Goal: Transaction & Acquisition: Purchase product/service

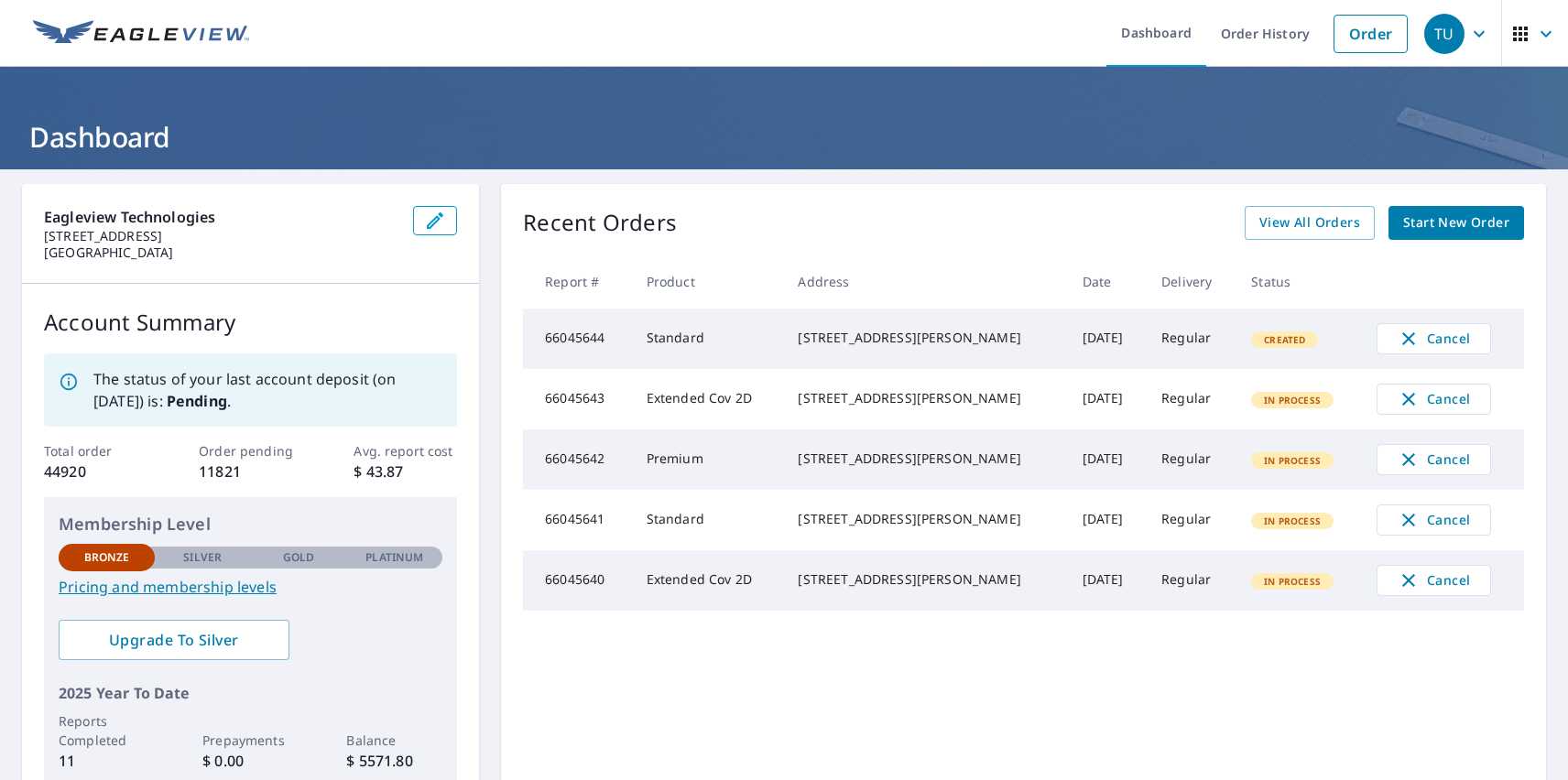
click at [1430, 33] on div "TU" at bounding box center [1444, 34] width 40 height 40
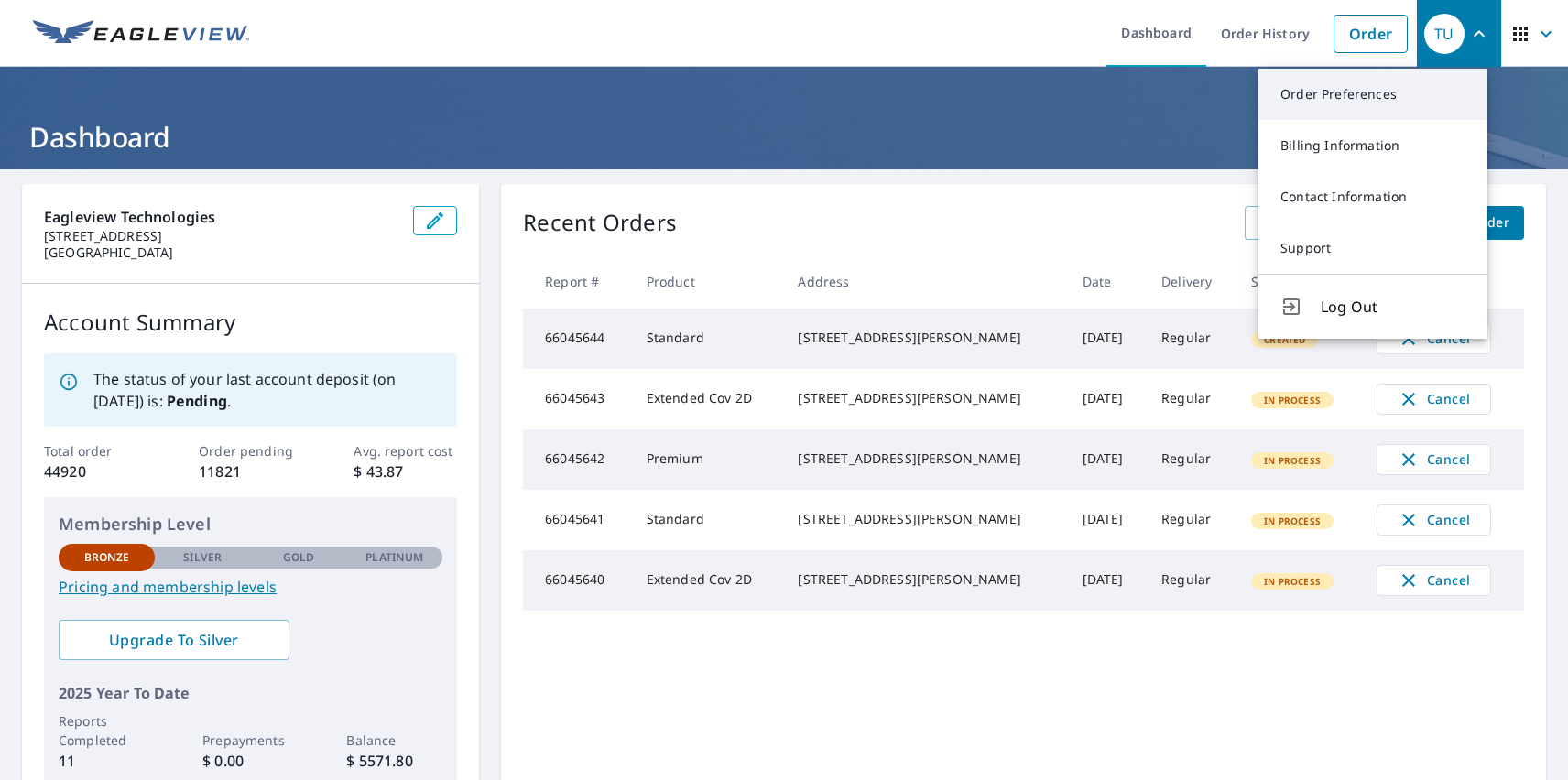
click at [1372, 95] on link "Order Preferences" at bounding box center [1373, 94] width 229 height 51
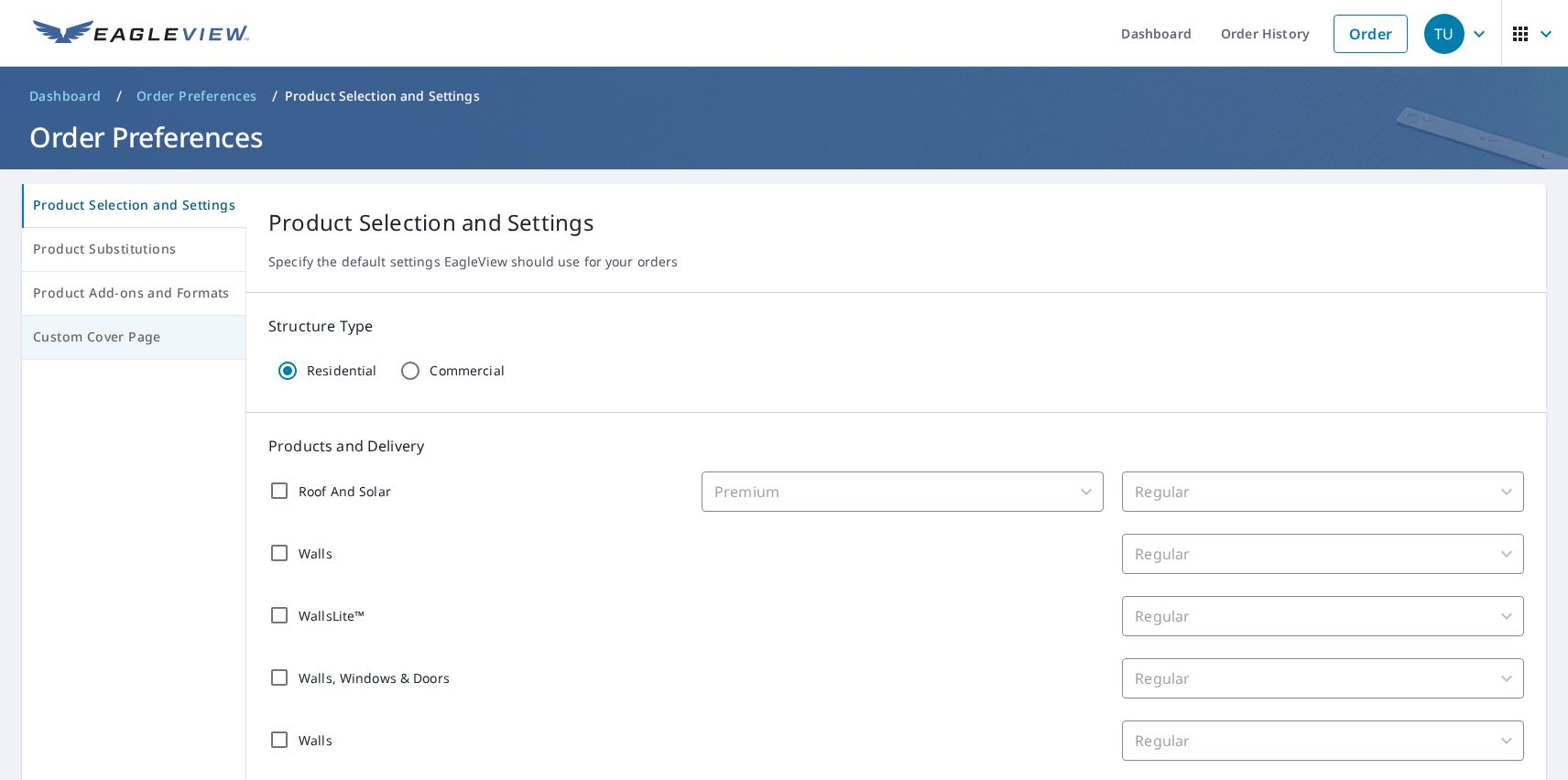
click at [131, 337] on span "Custom Cover Page" at bounding box center [134, 337] width 201 height 23
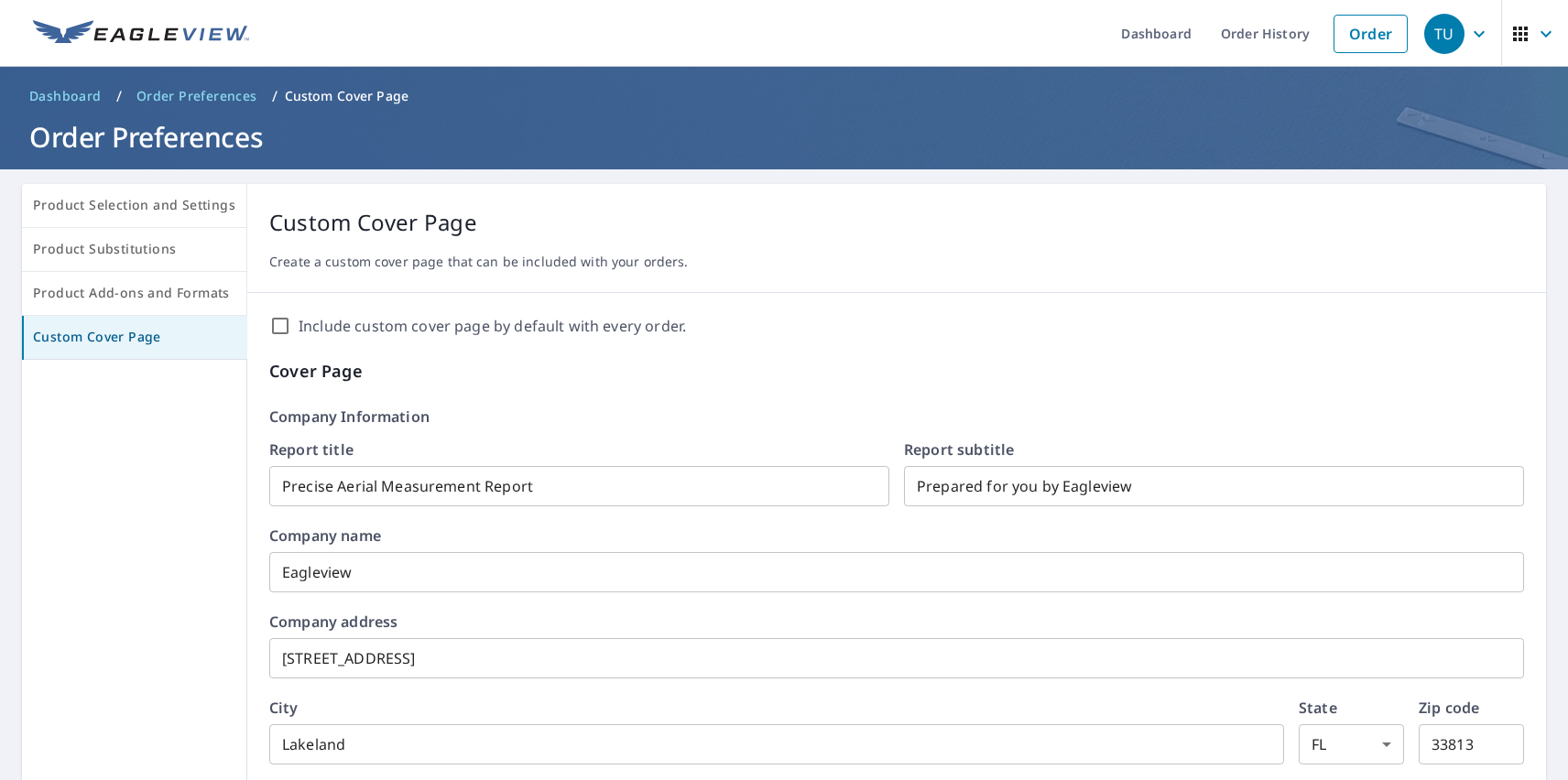
scroll to position [315, 0]
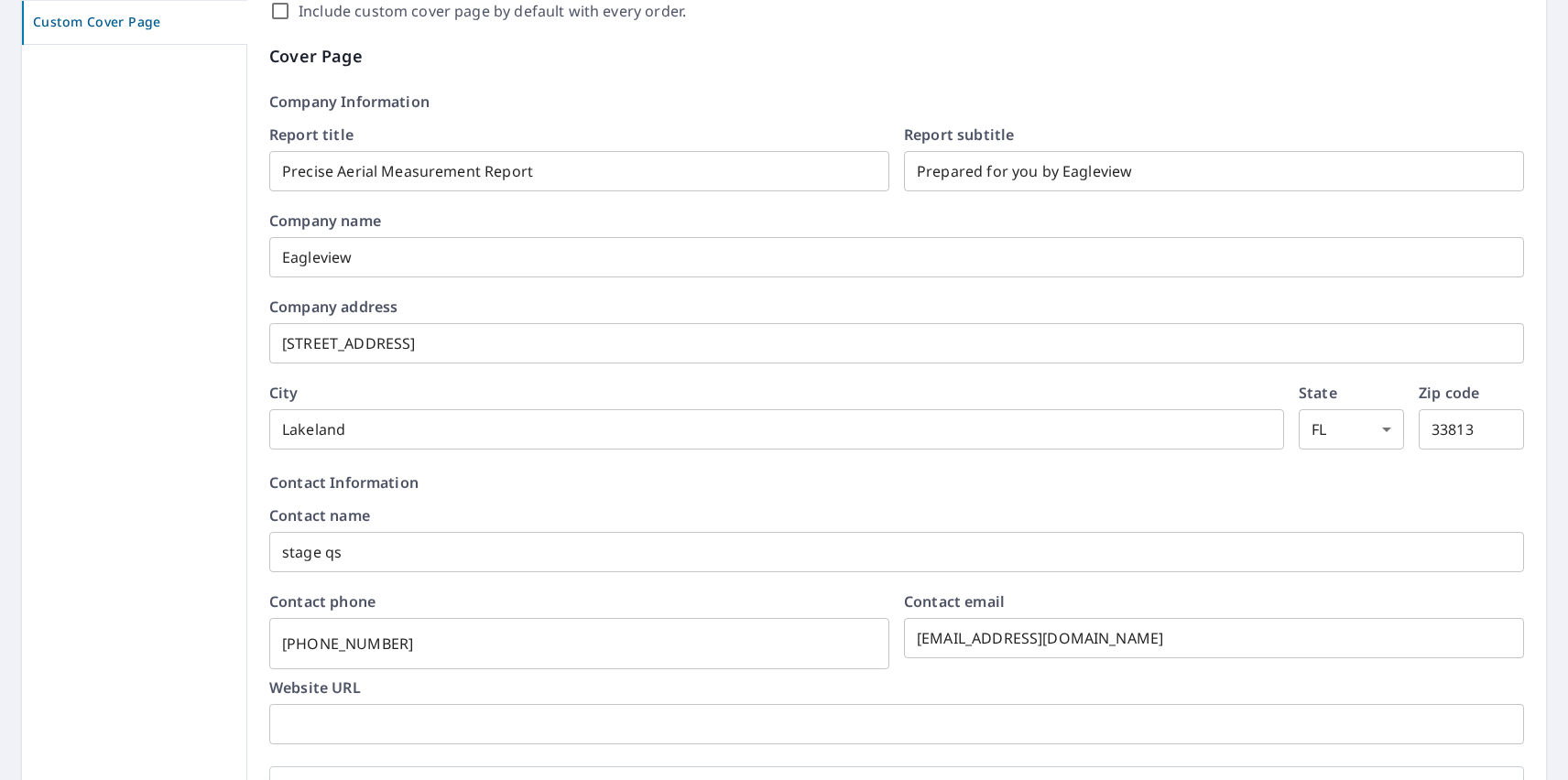
click at [486, 11] on label "Include custom cover page by default with every order." at bounding box center [492, 11] width 387 height 22
click at [291, 11] on input "Include custom cover page by default with every order." at bounding box center [280, 11] width 22 height 22
checkbox input "true"
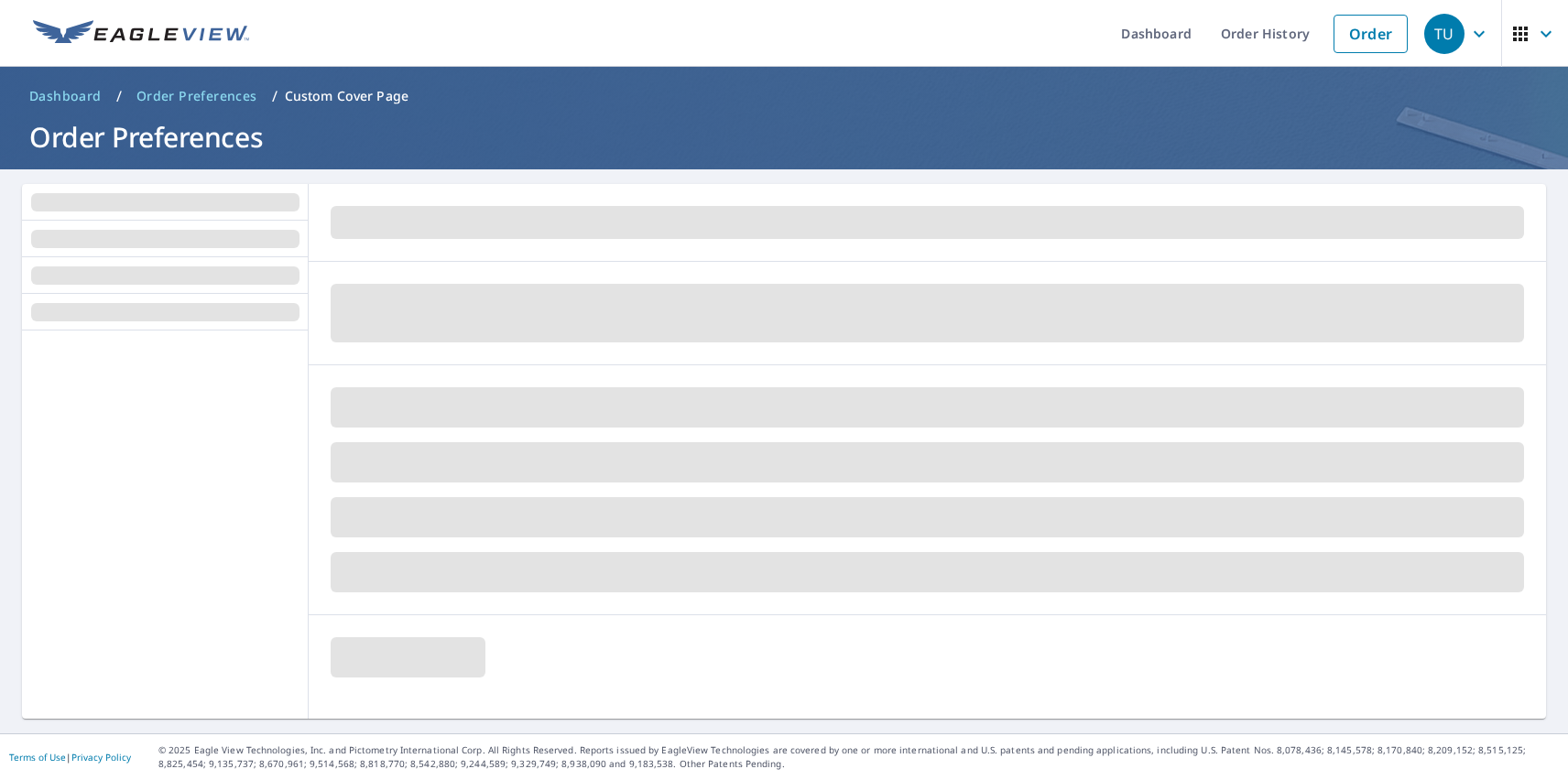
scroll to position [0, 0]
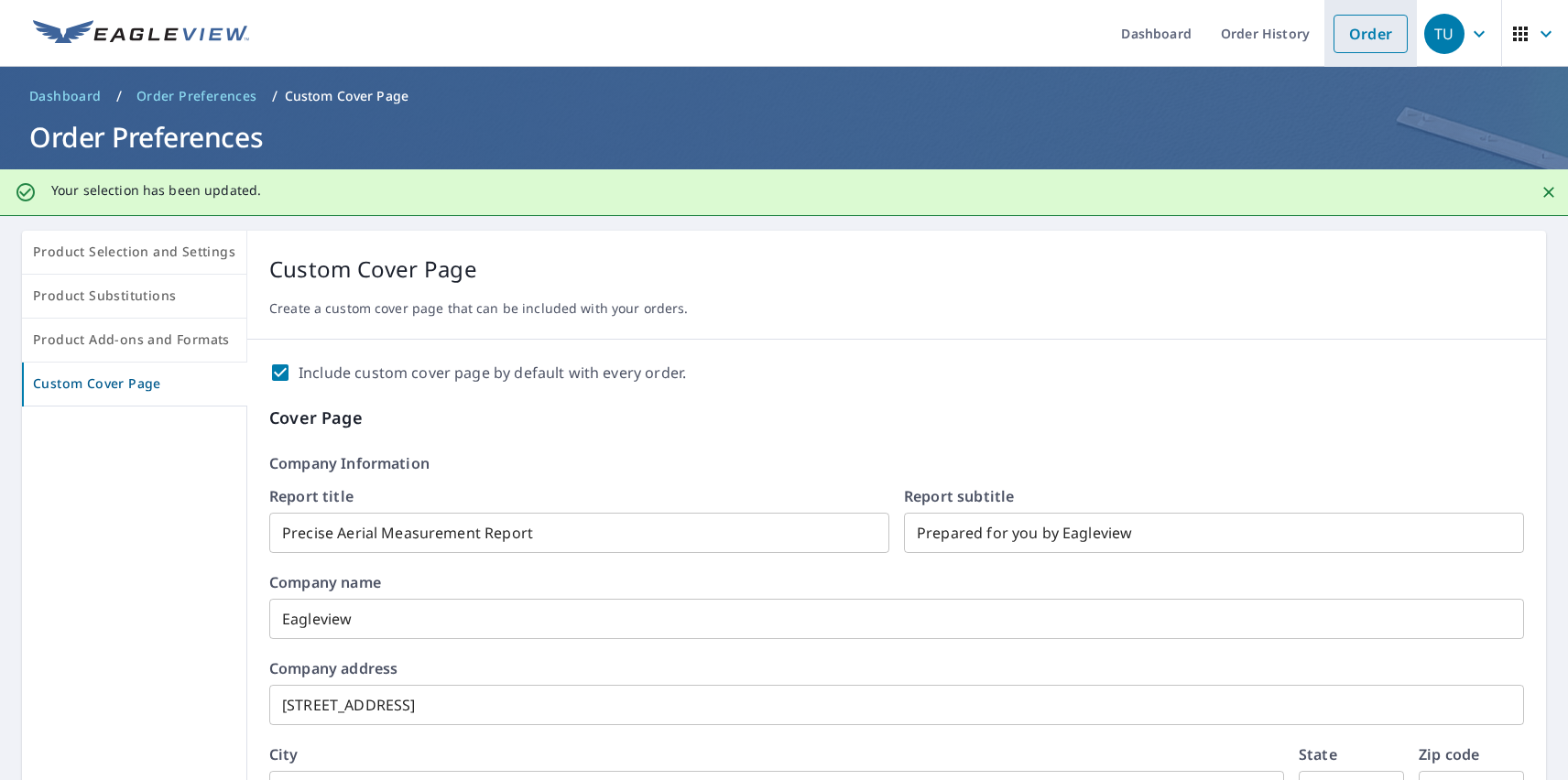
click at [1357, 33] on link "Order" at bounding box center [1371, 34] width 74 height 39
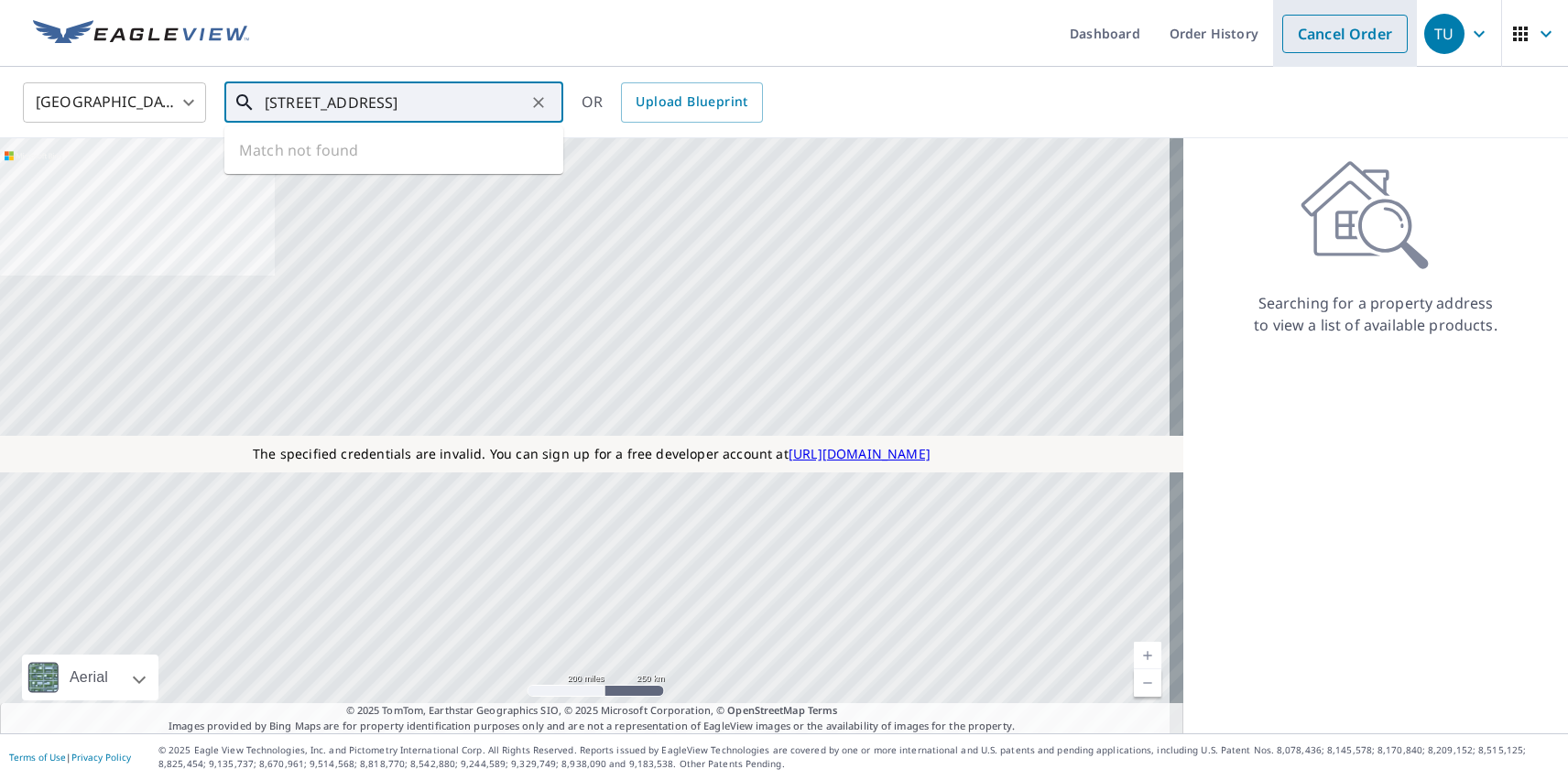
type input "[STREET_ADDRESS]"
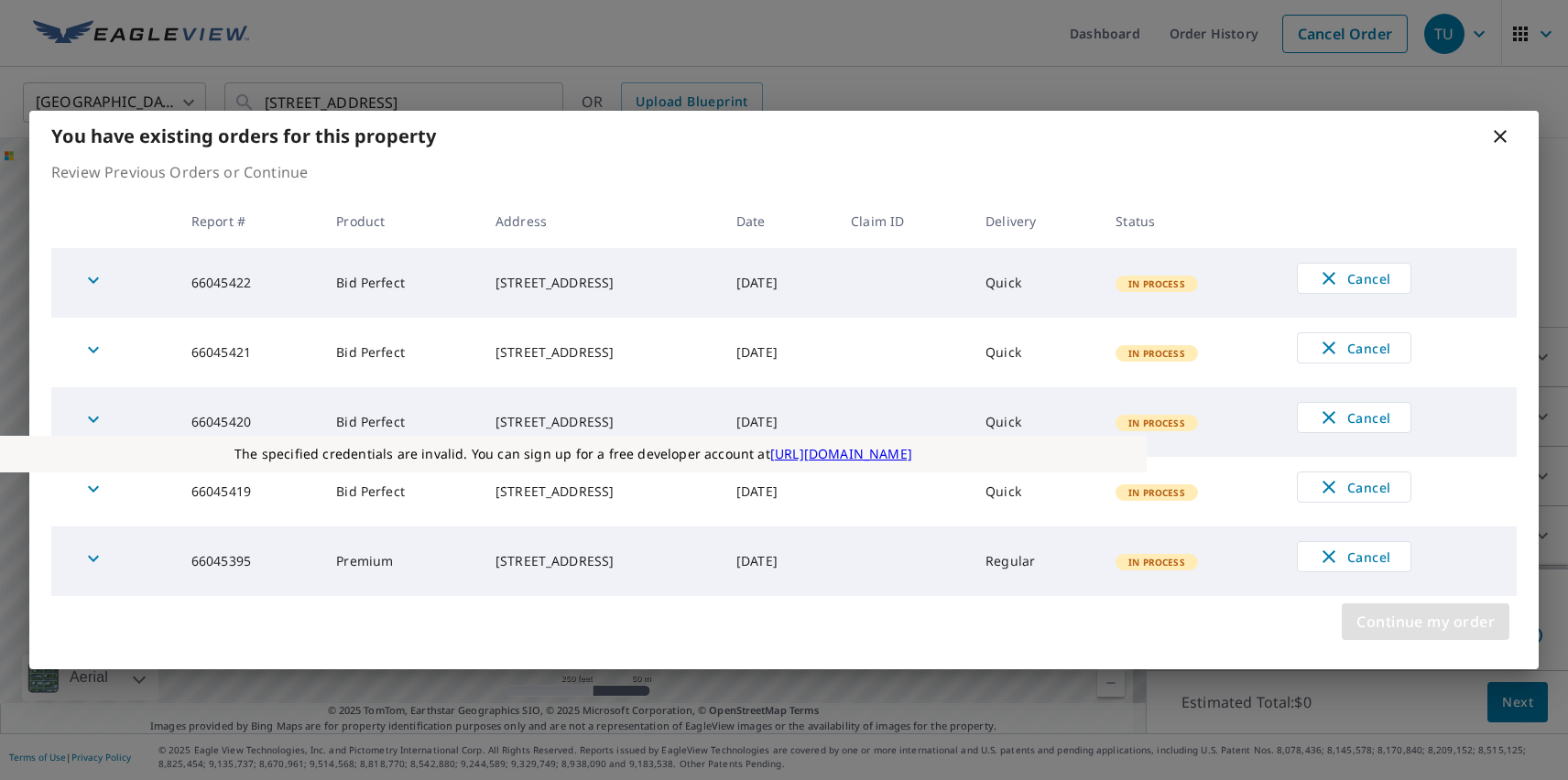
click at [1425, 621] on span "Continue my order" at bounding box center [1425, 622] width 139 height 26
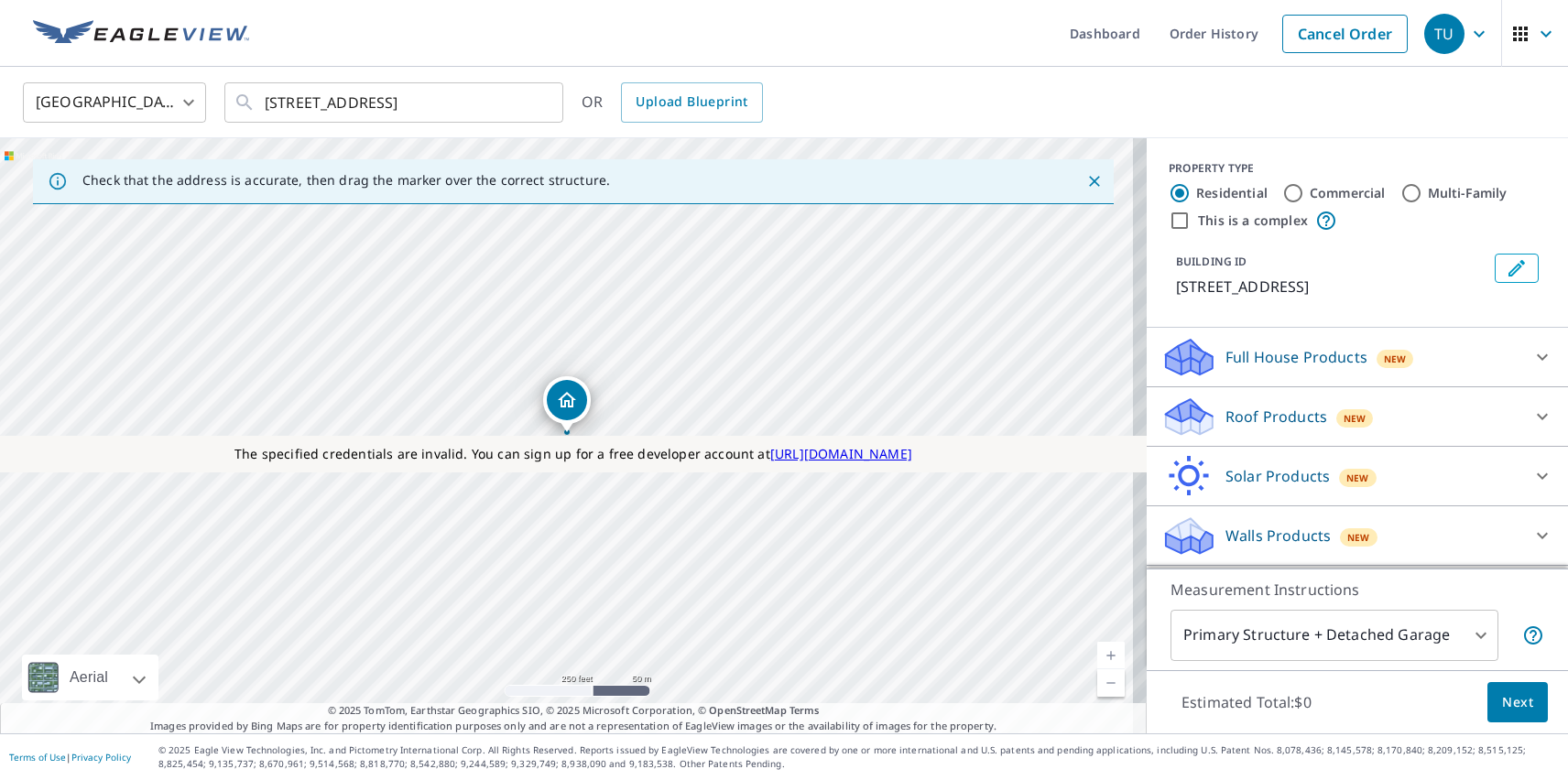
click at [1260, 417] on p "Roof Products" at bounding box center [1277, 417] width 102 height 22
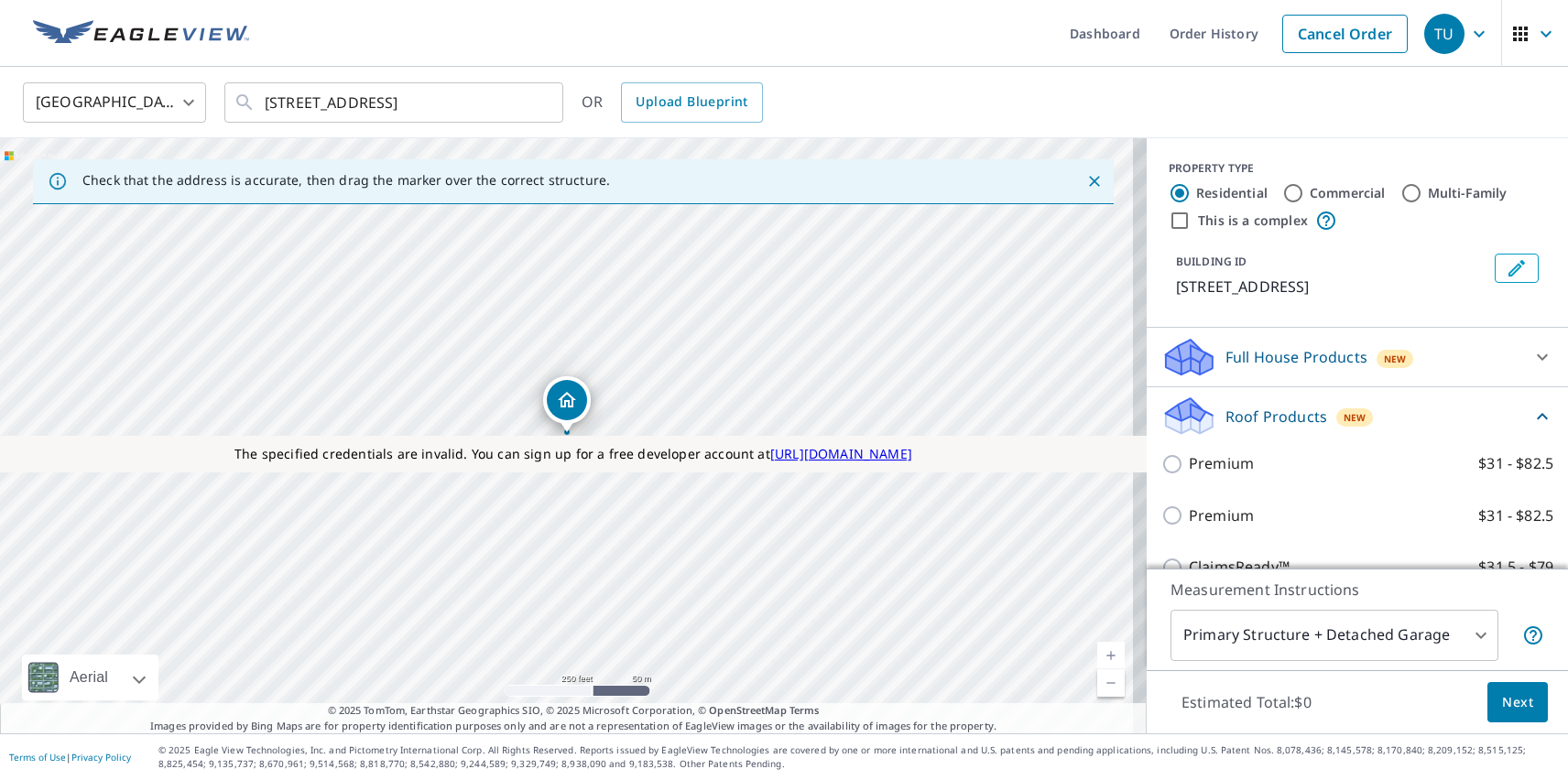
checkbox input "true"
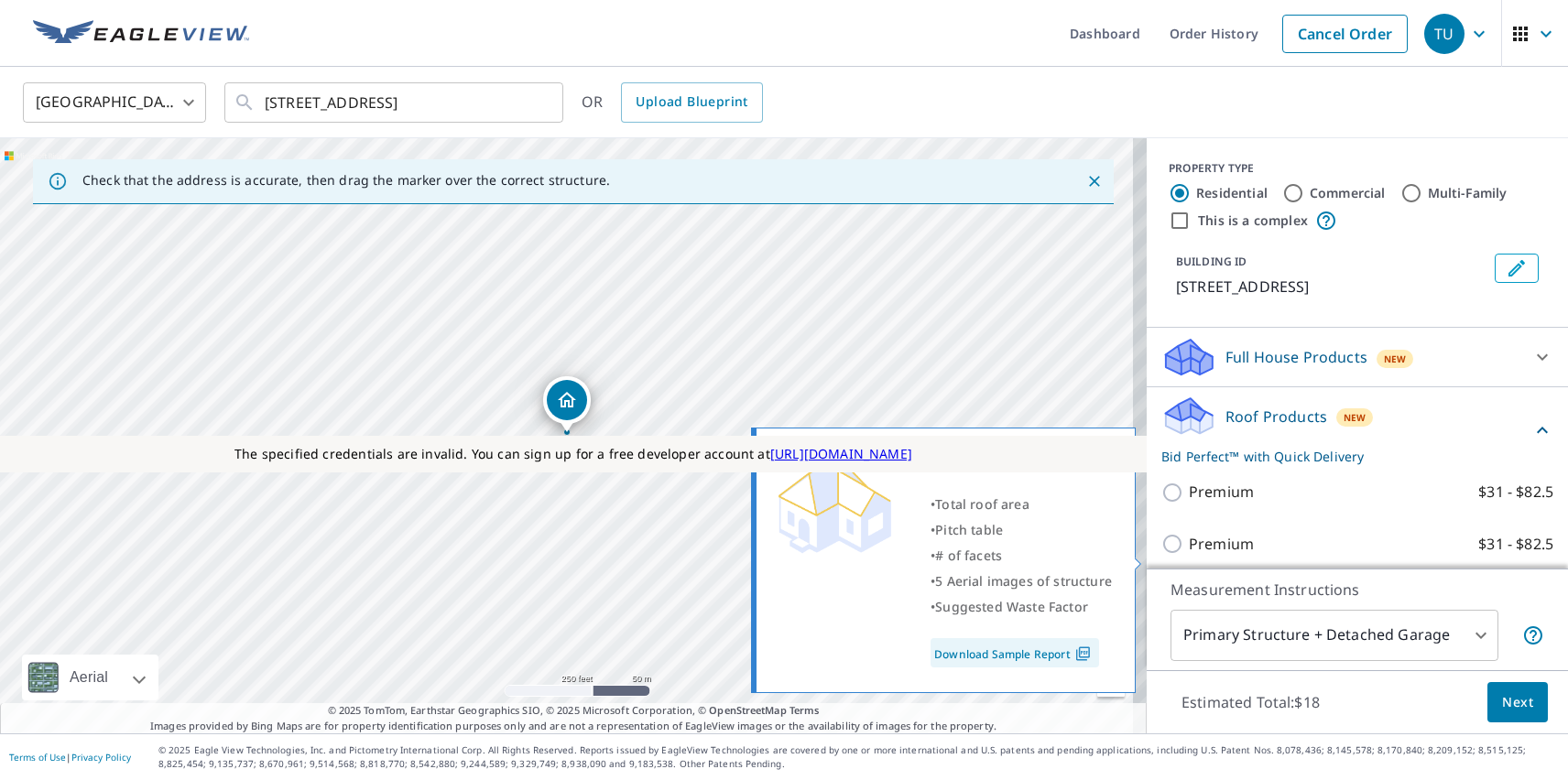
scroll to position [454, 0]
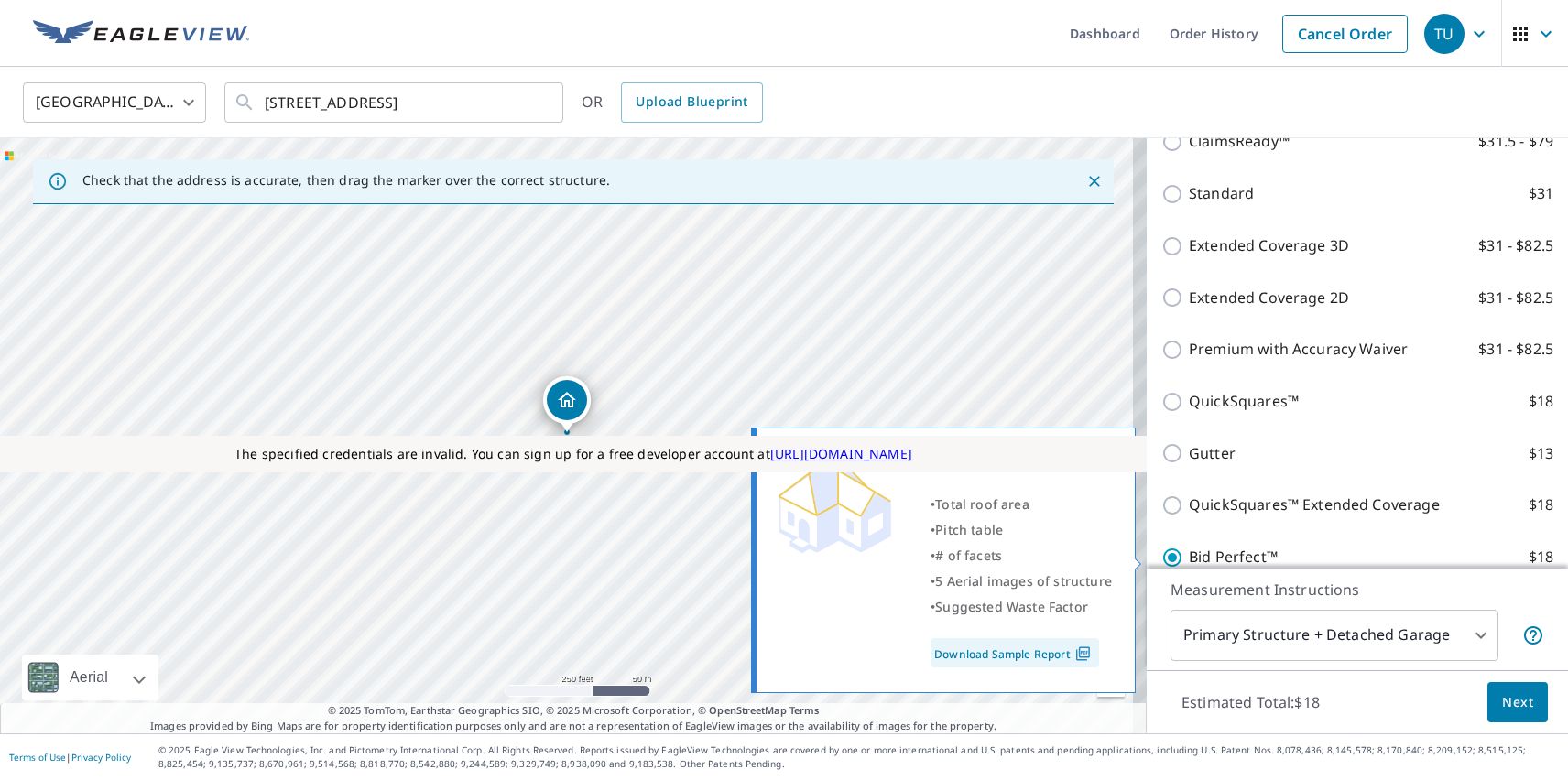
click at [1504, 701] on span "Next" at bounding box center [1517, 702] width 31 height 23
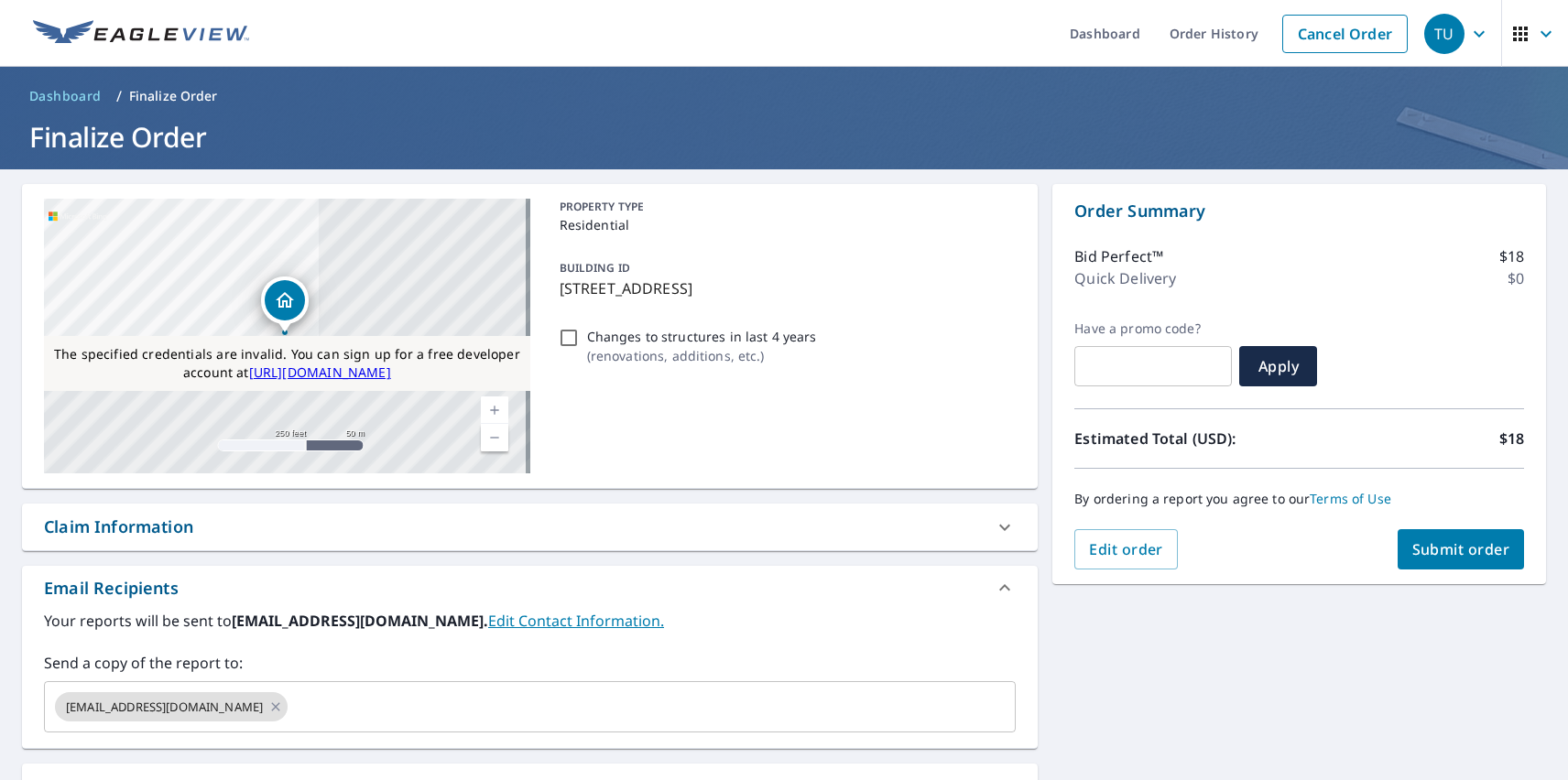
click at [177, 778] on div "Substitutions and Customization" at bounding box center [176, 787] width 263 height 25
click at [1446, 550] on span "Submit order" at bounding box center [1461, 550] width 98 height 20
checkbox input "true"
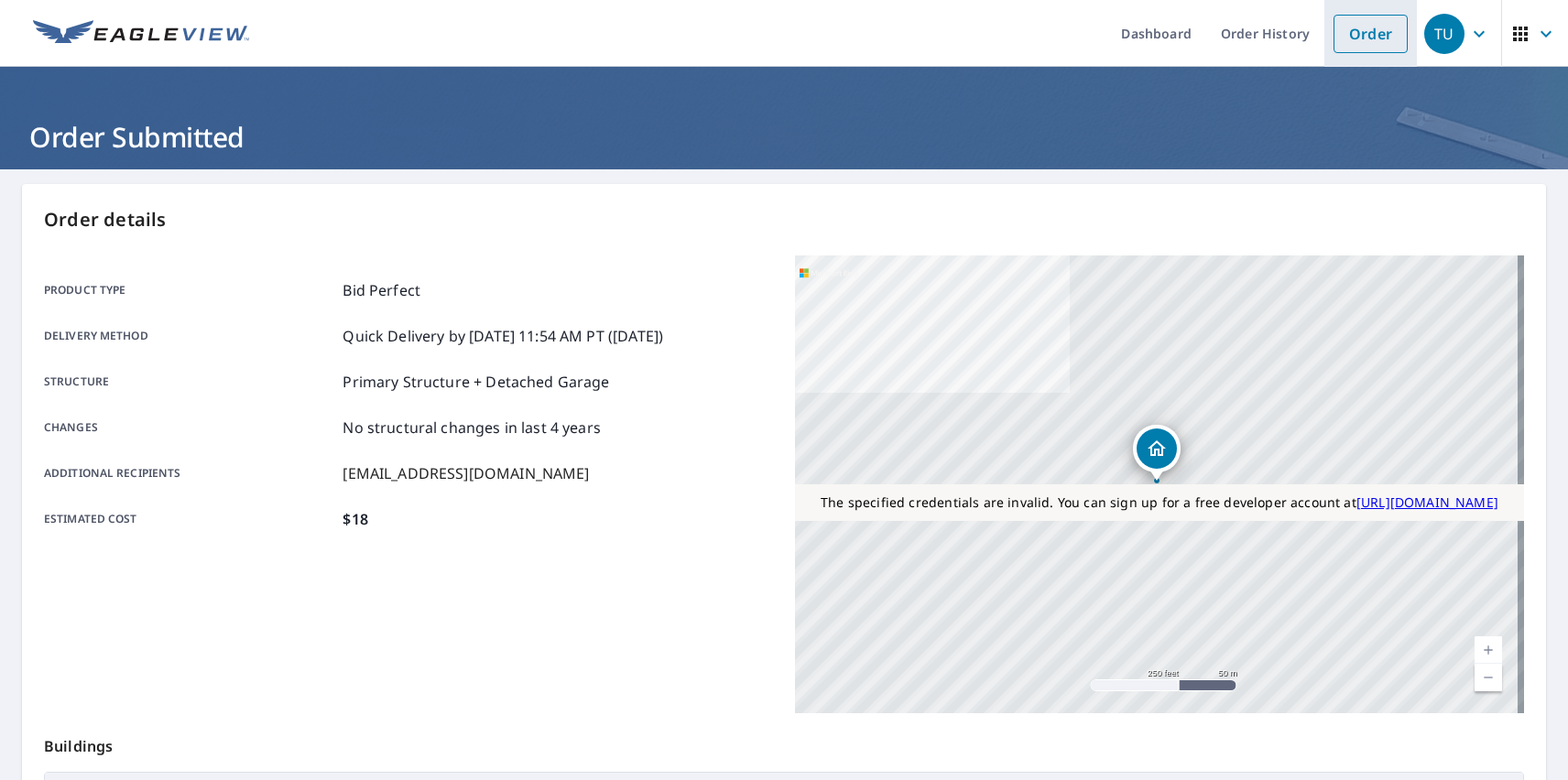
click at [1357, 33] on link "Order" at bounding box center [1371, 34] width 74 height 39
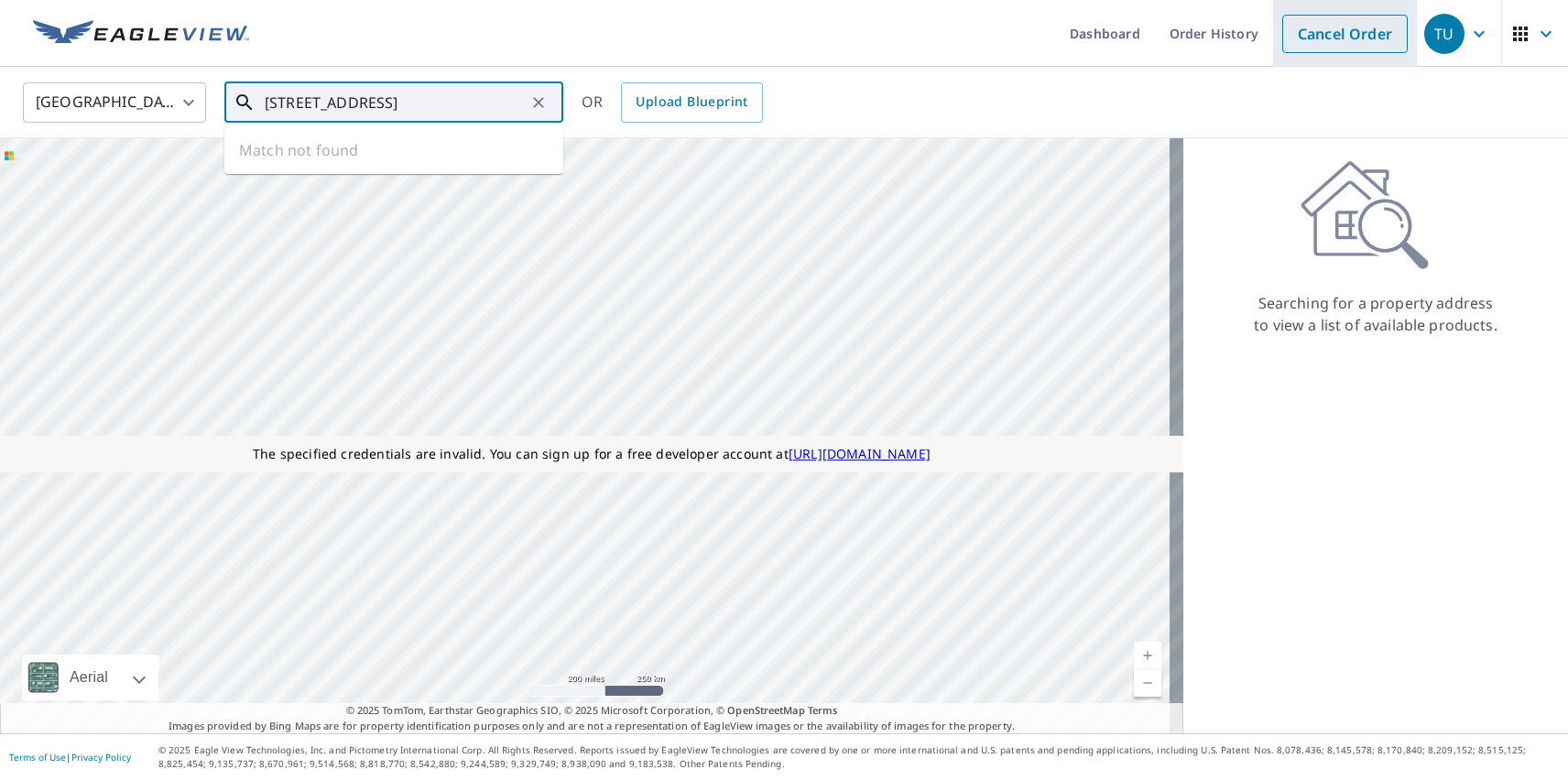
type input "[STREET_ADDRESS]"
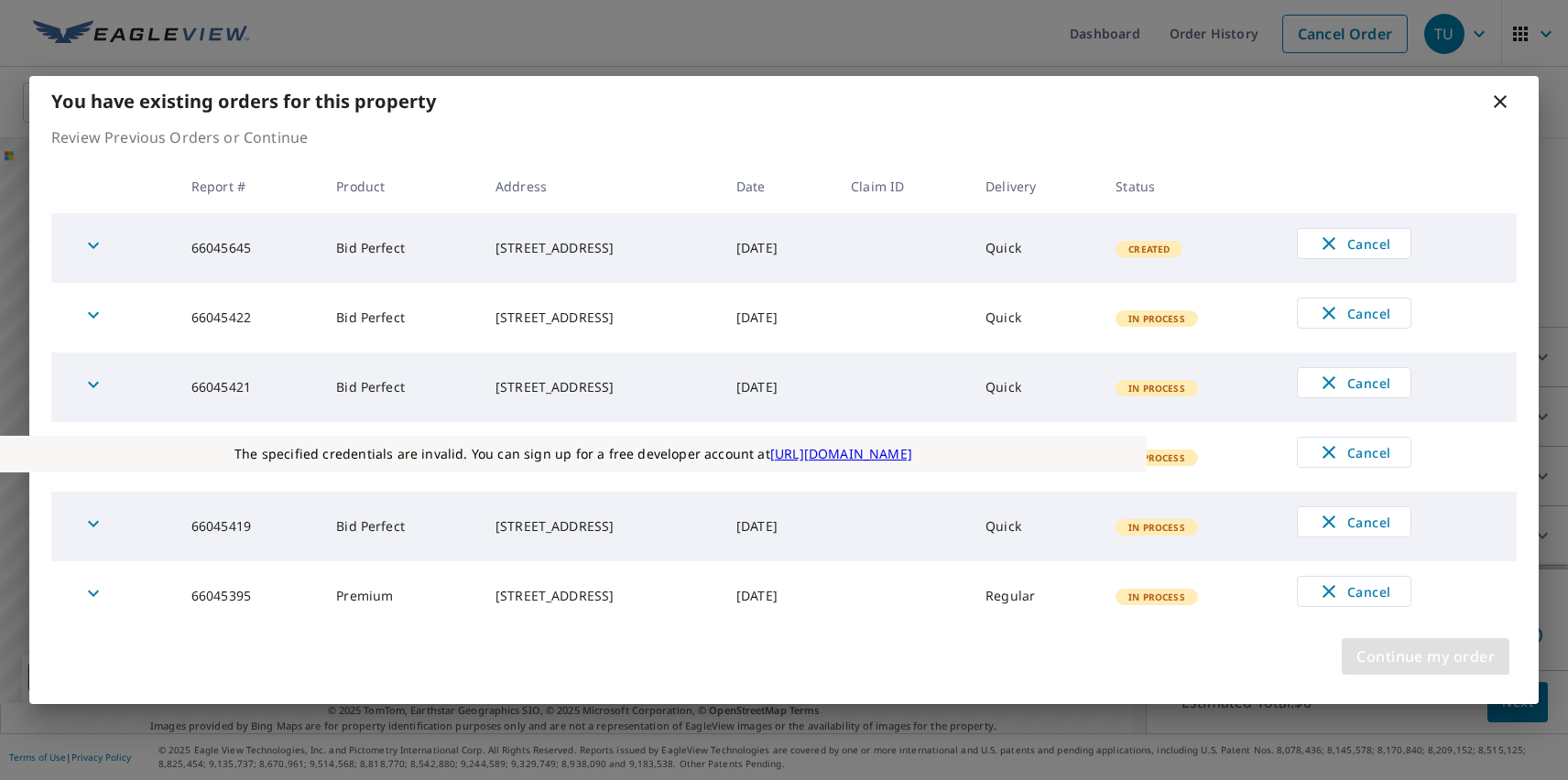
click at [1425, 656] on span "Continue my order" at bounding box center [1425, 657] width 139 height 26
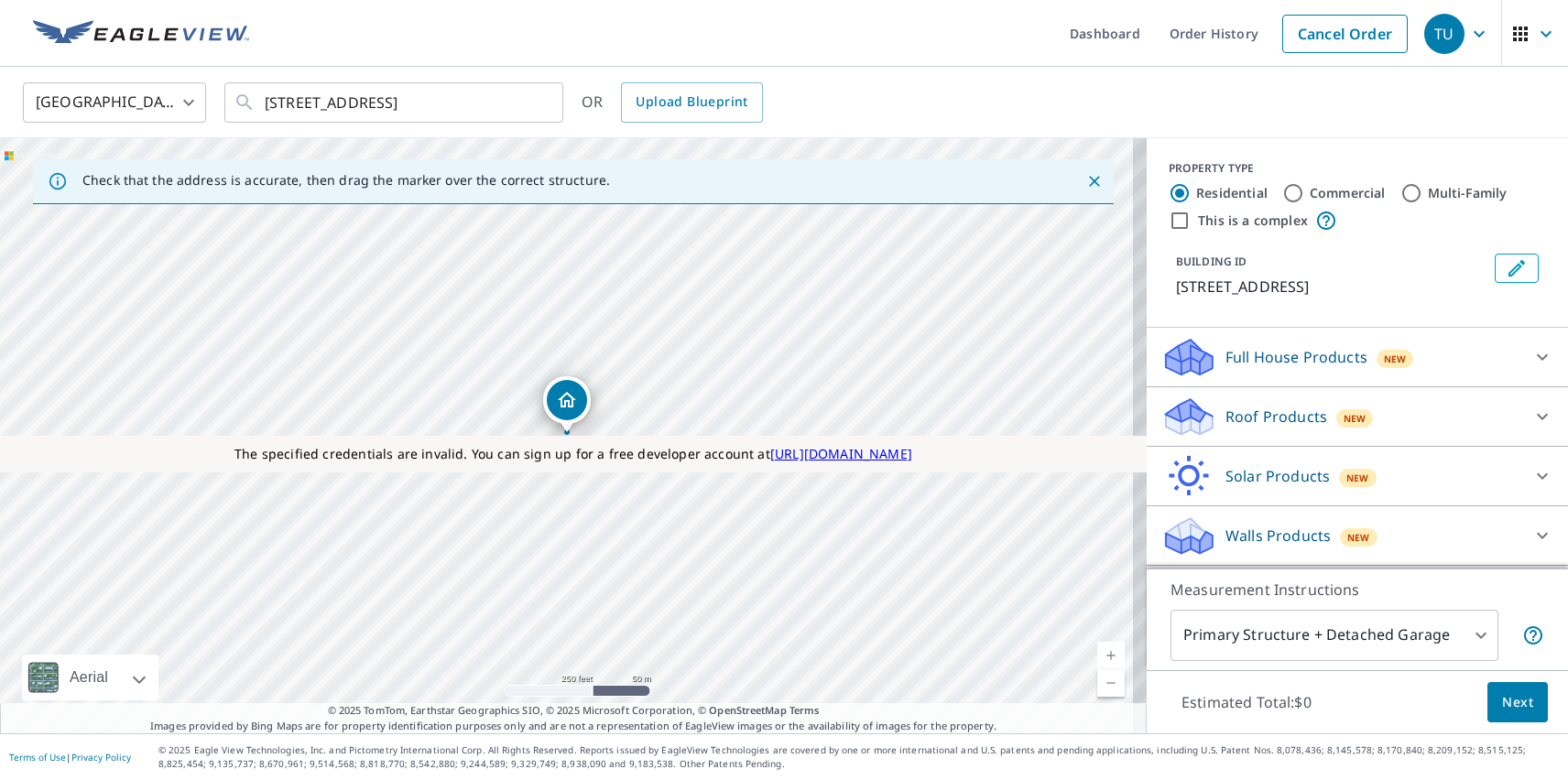
click at [1260, 417] on p "Roof Products" at bounding box center [1277, 417] width 102 height 22
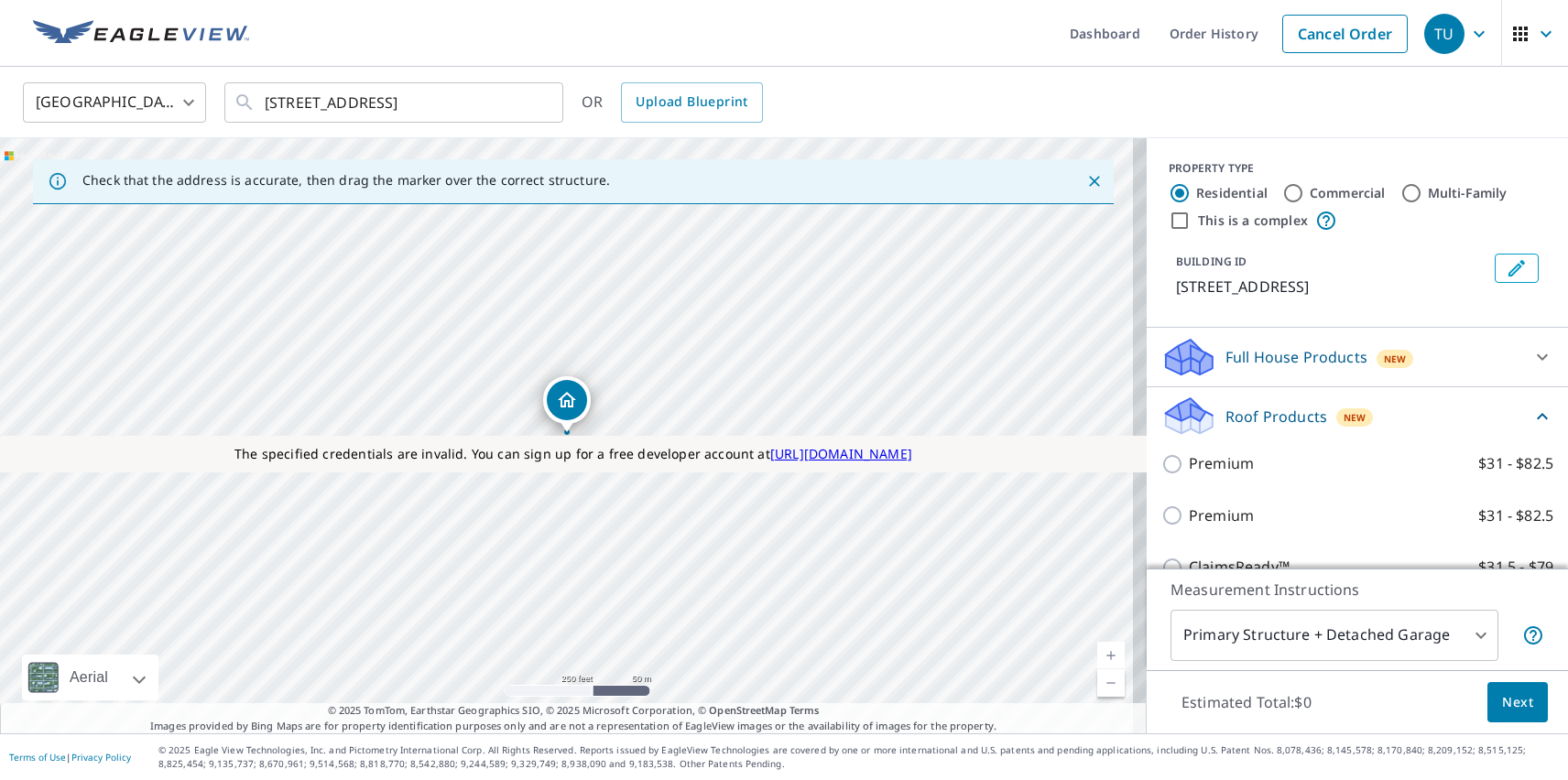
checkbox input "true"
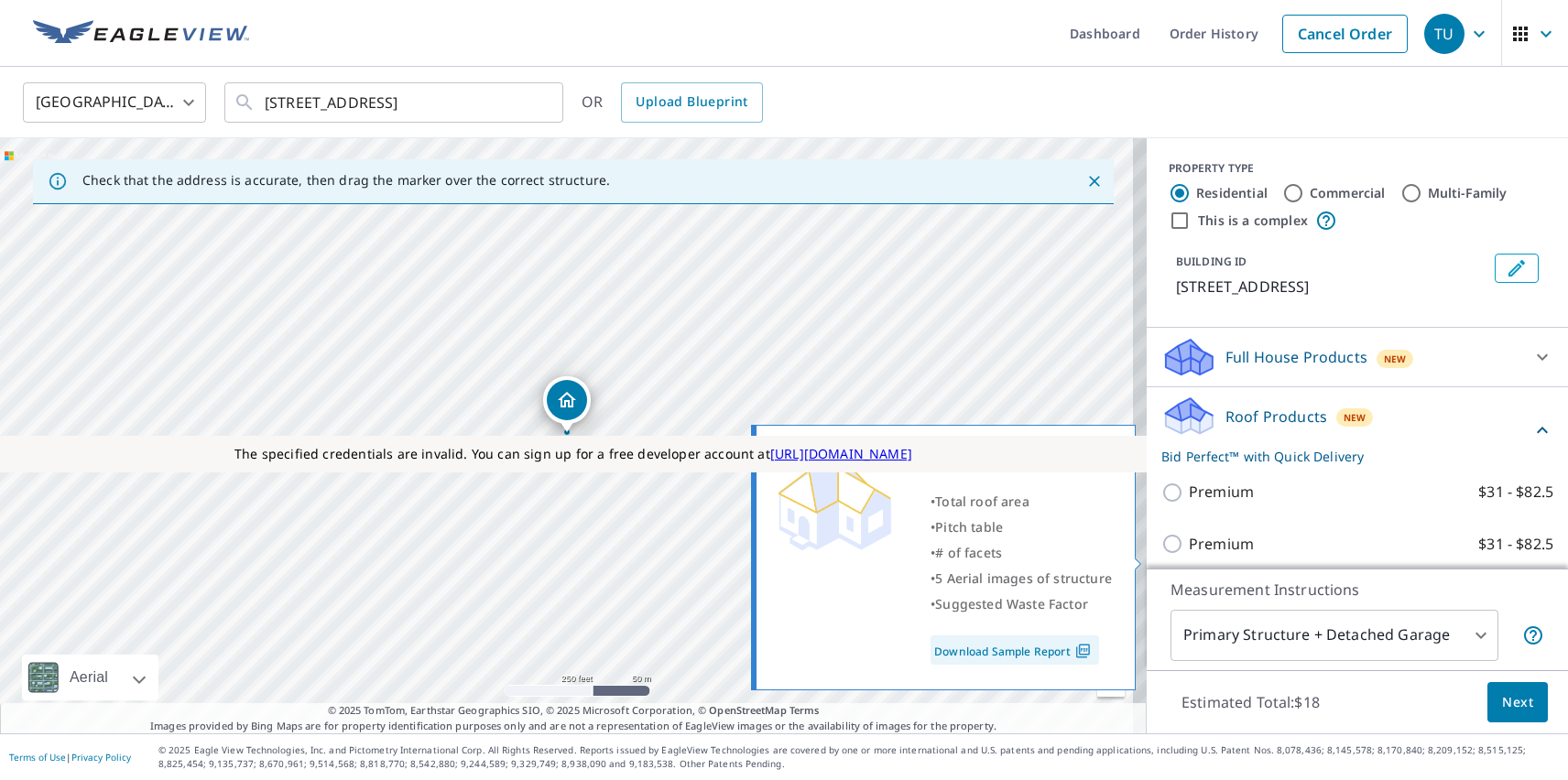
scroll to position [454, 0]
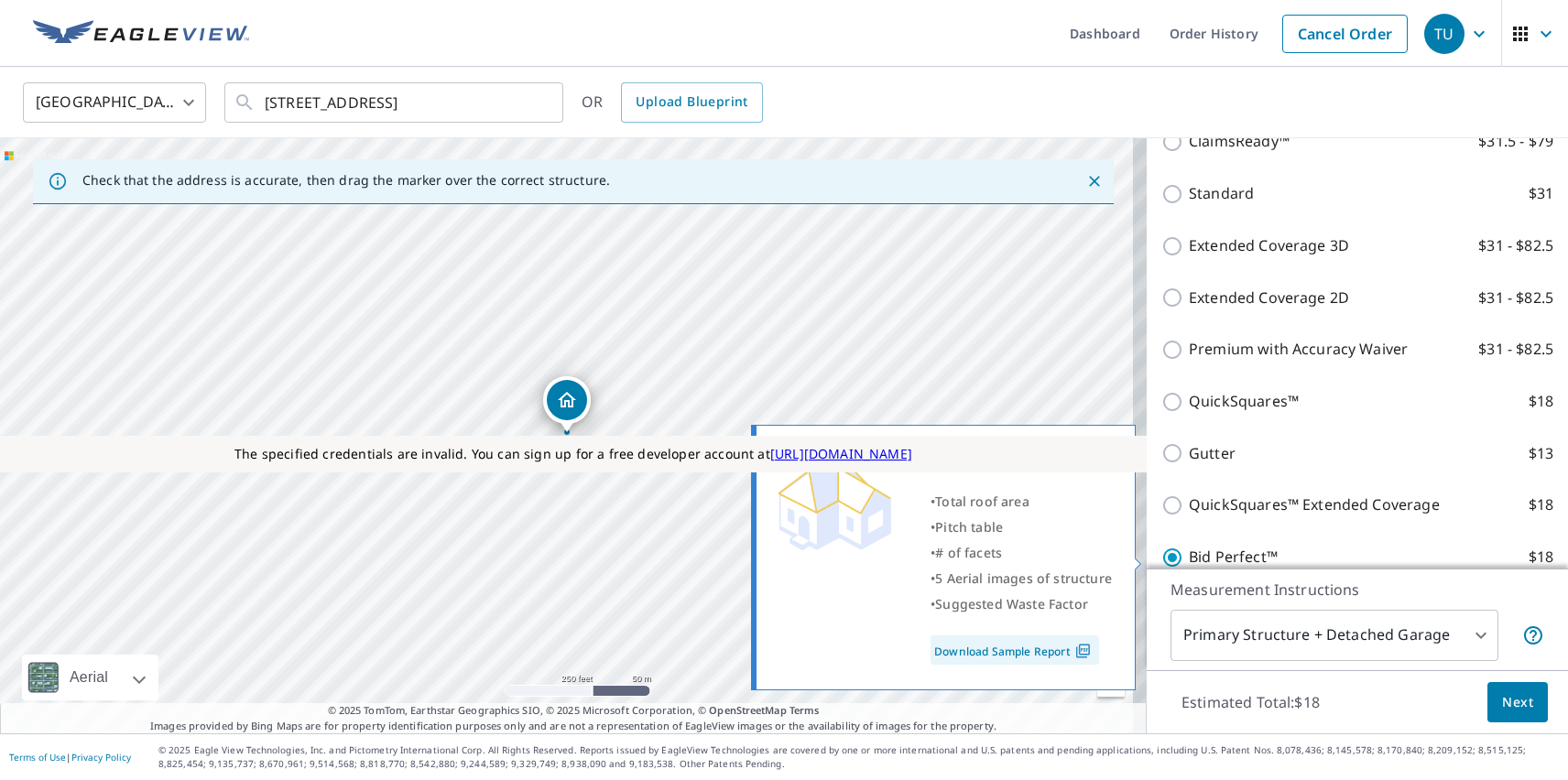
click at [1504, 701] on span "Next" at bounding box center [1517, 702] width 31 height 23
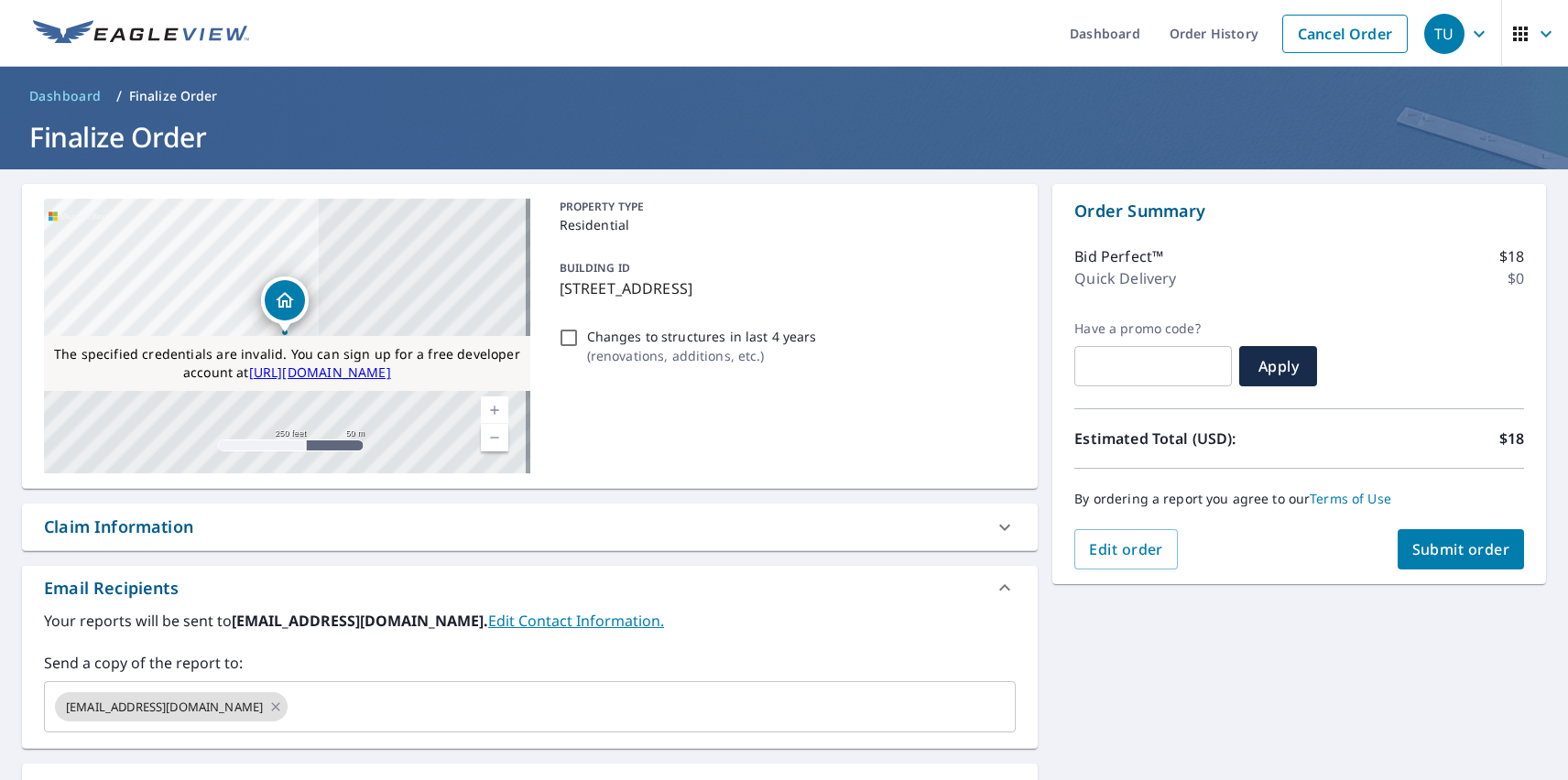
click at [177, 778] on div "Substitutions and Customization" at bounding box center [176, 787] width 263 height 25
checkbox input "false"
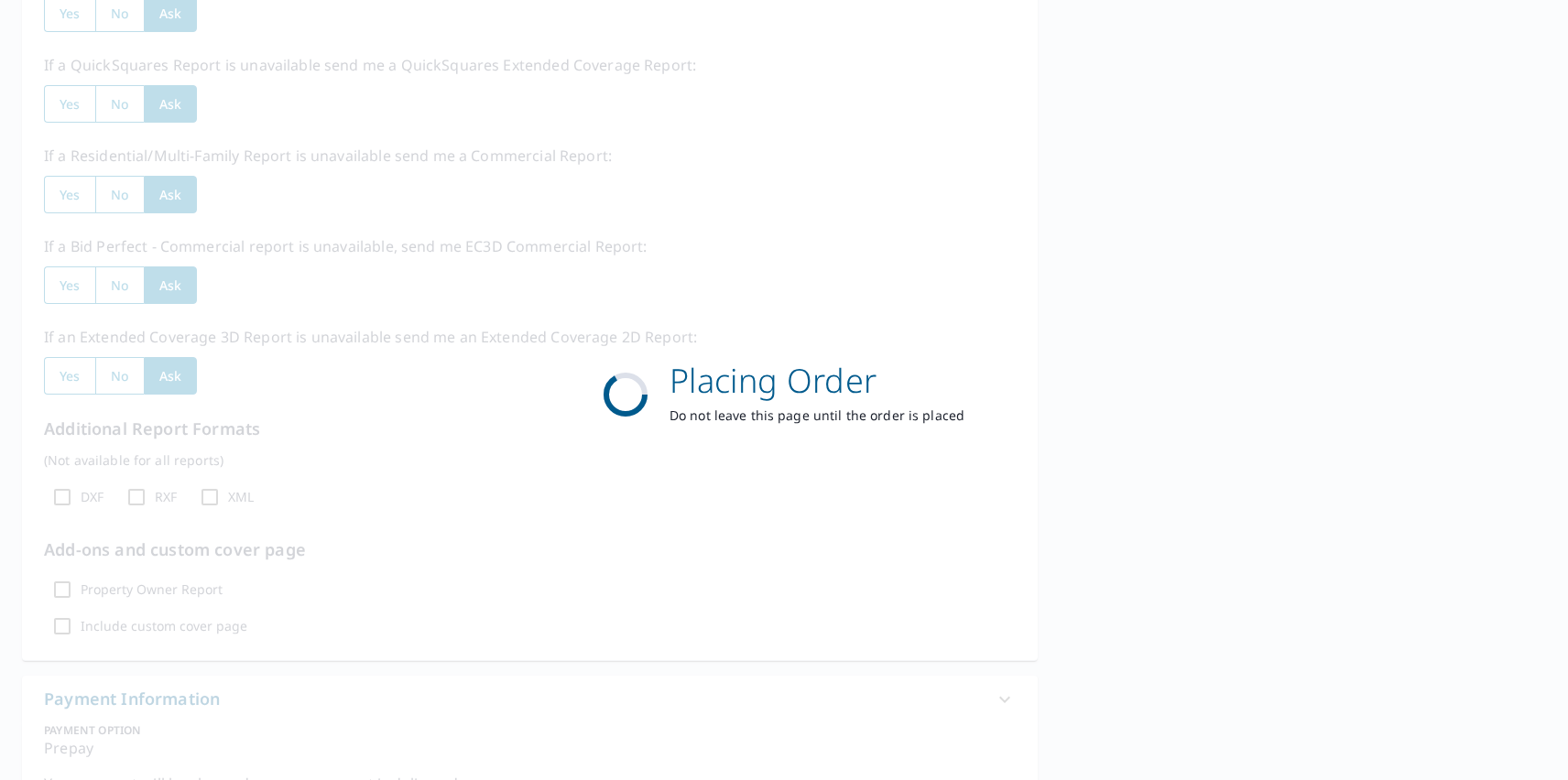
scroll to position [530, 0]
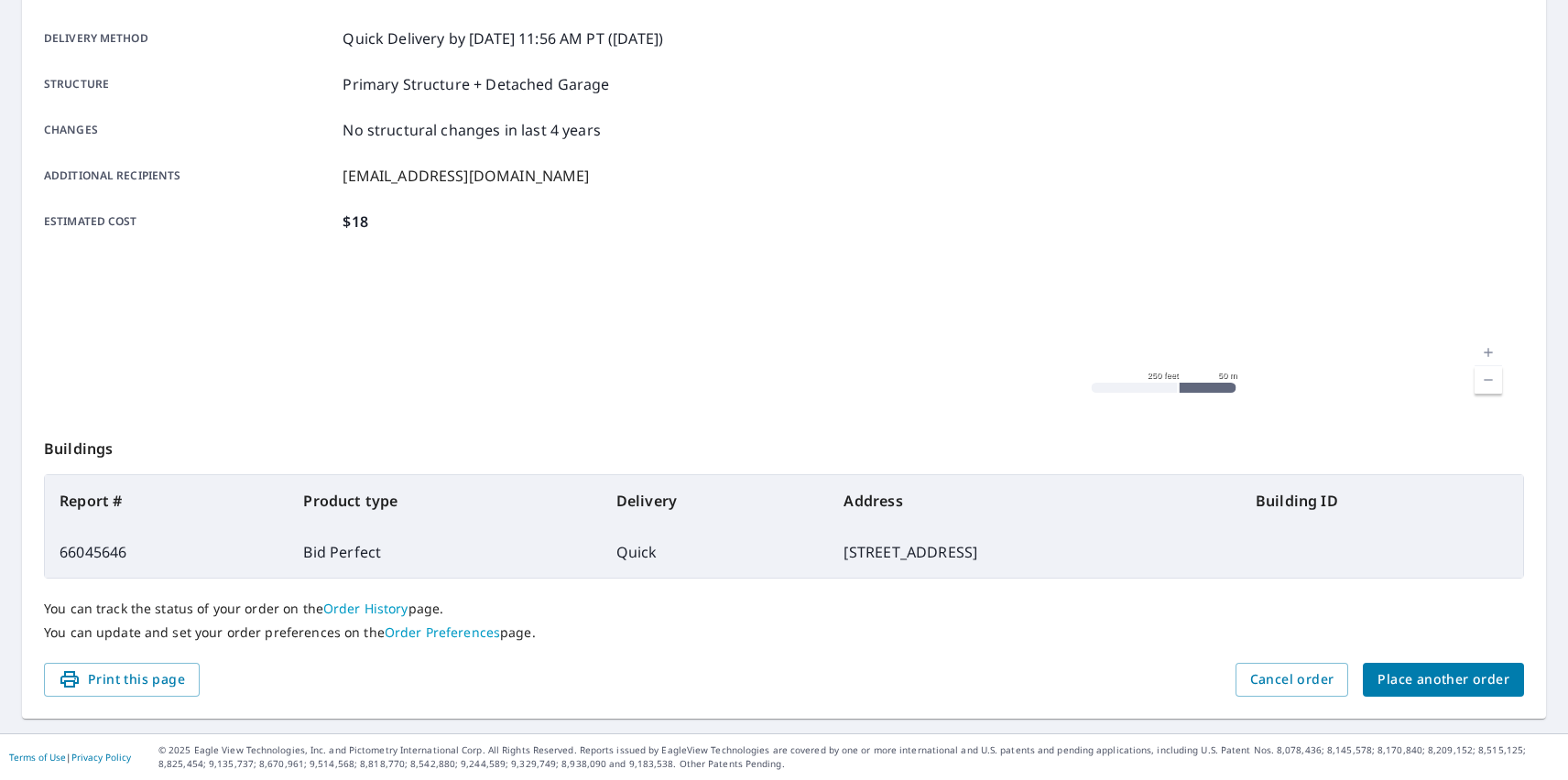
scroll to position [297, 0]
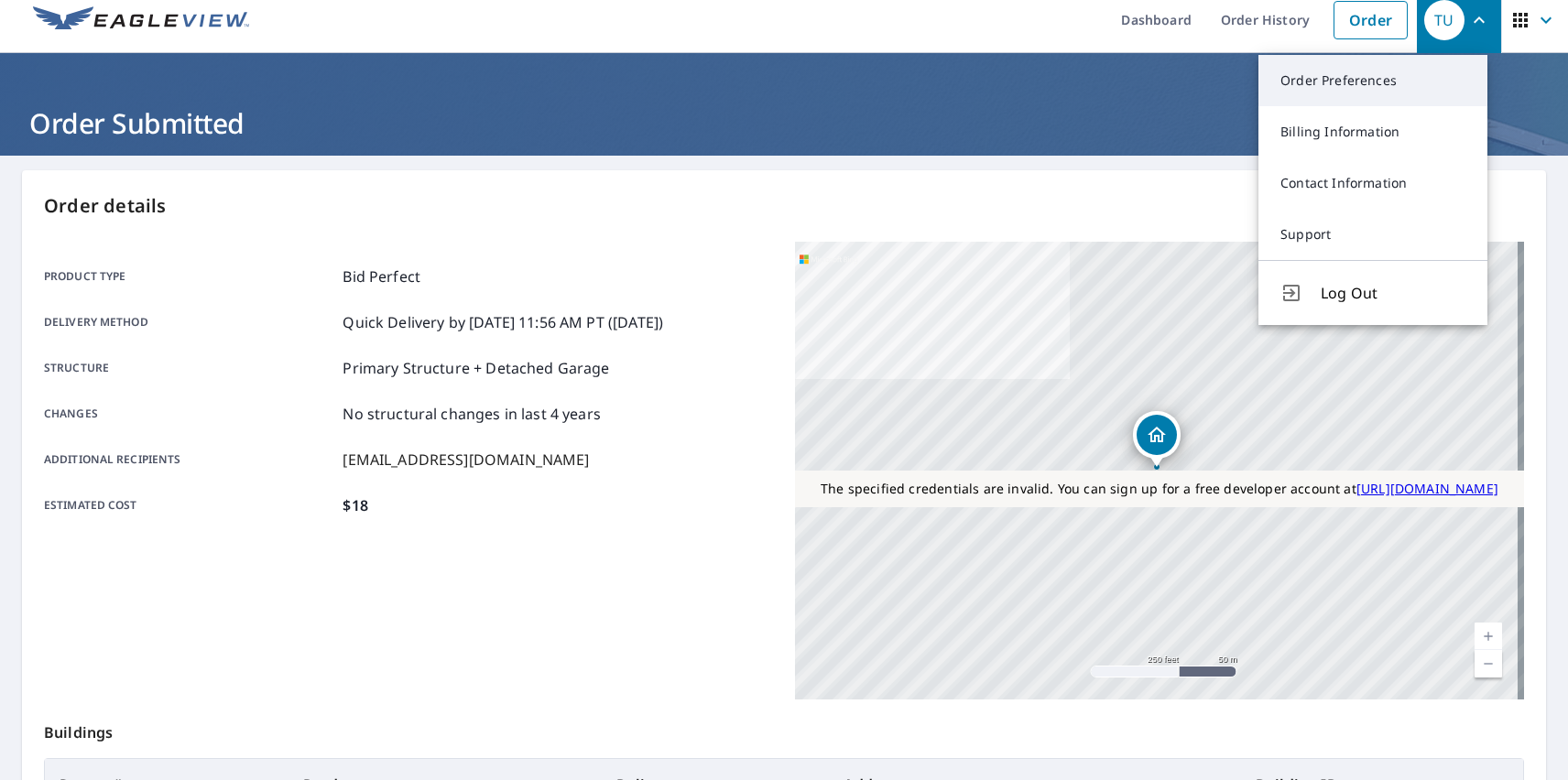
click at [1372, 81] on link "Order Preferences" at bounding box center [1373, 80] width 229 height 51
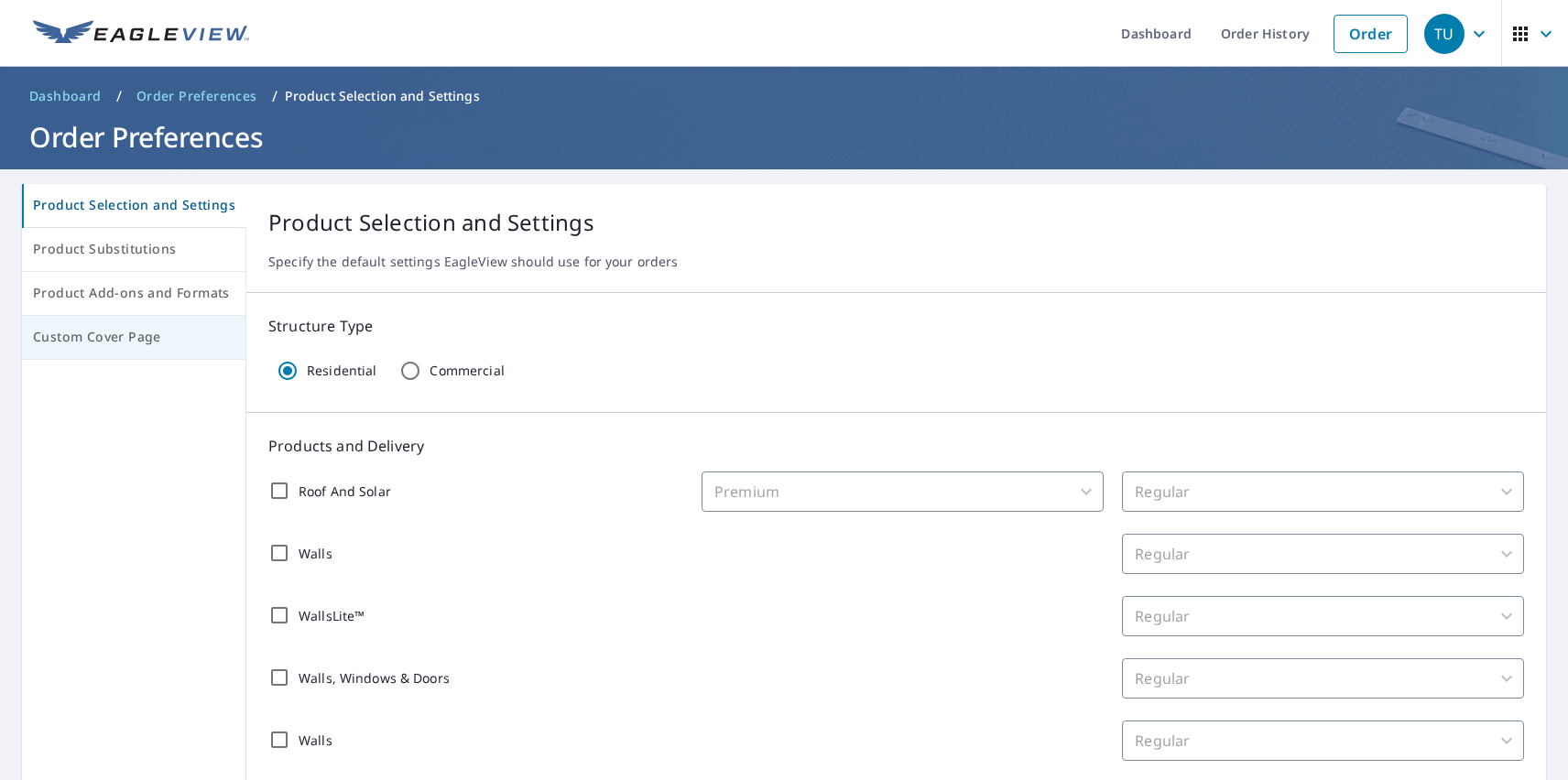
click at [131, 337] on span "Custom Cover Page" at bounding box center [134, 337] width 201 height 23
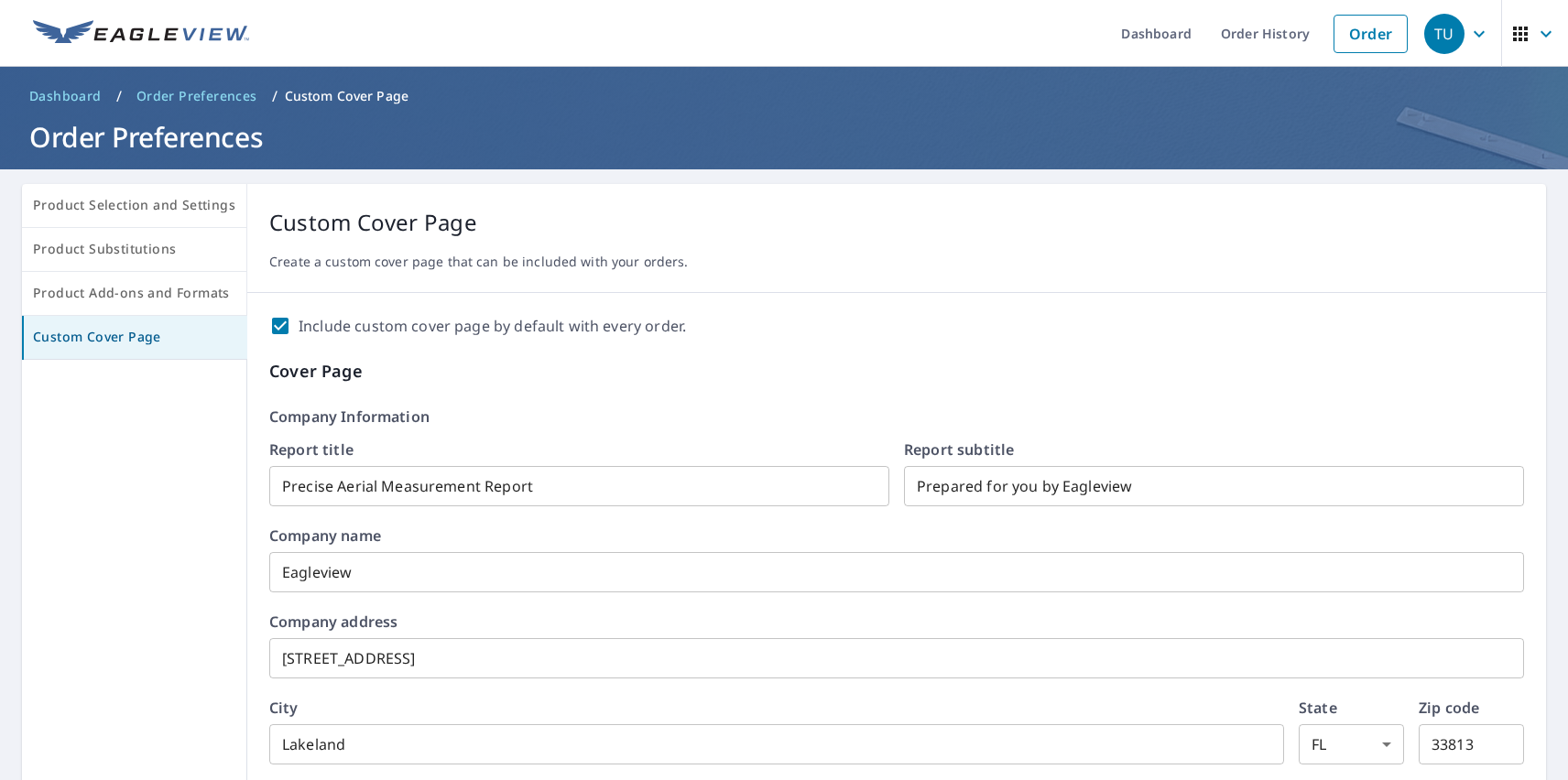
scroll to position [315, 0]
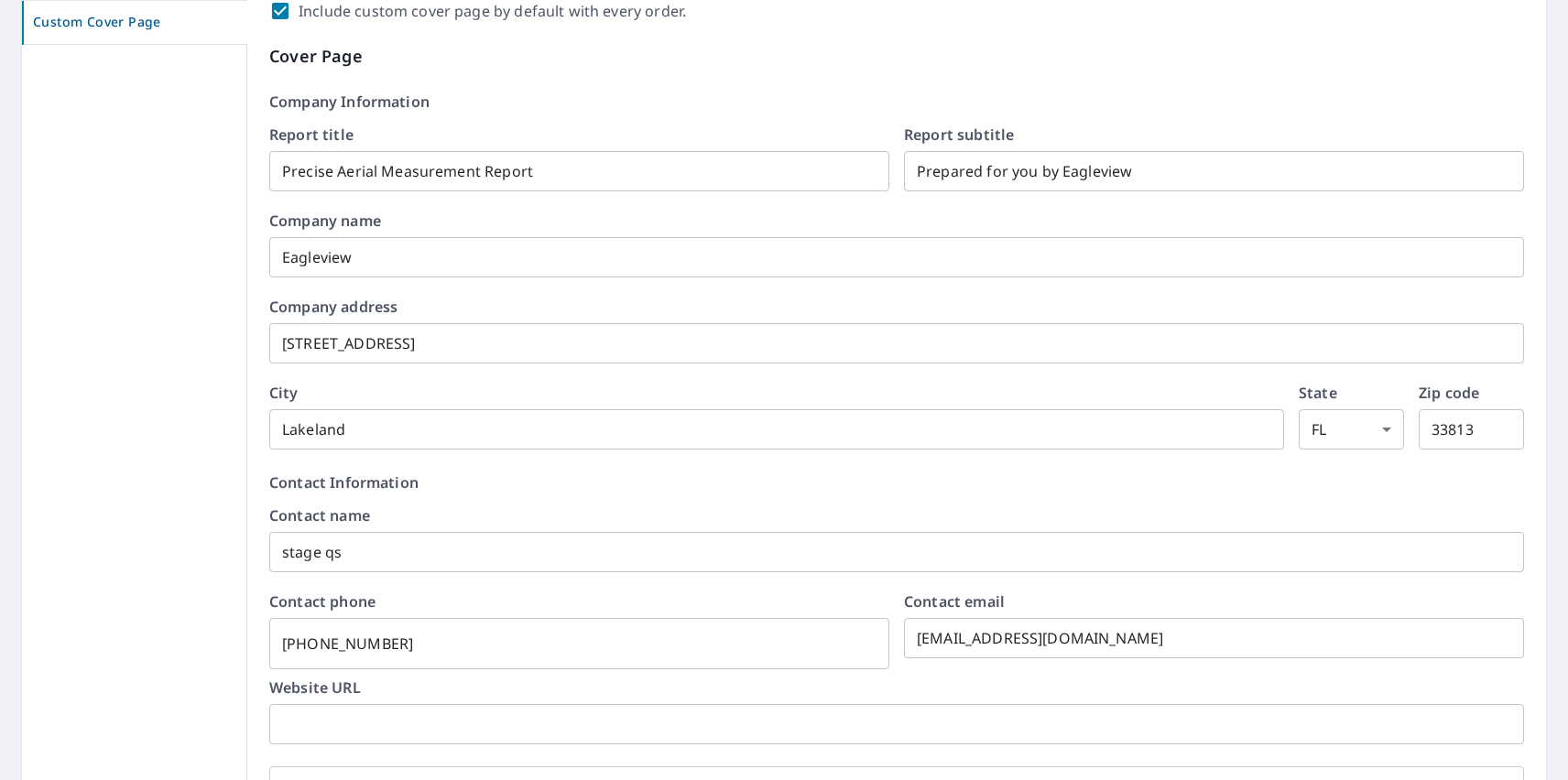
click at [486, 11] on label "Include custom cover page by default with every order." at bounding box center [492, 11] width 387 height 22
click at [291, 11] on input "Include custom cover page by default with every order." at bounding box center [280, 11] width 22 height 22
checkbox input "false"
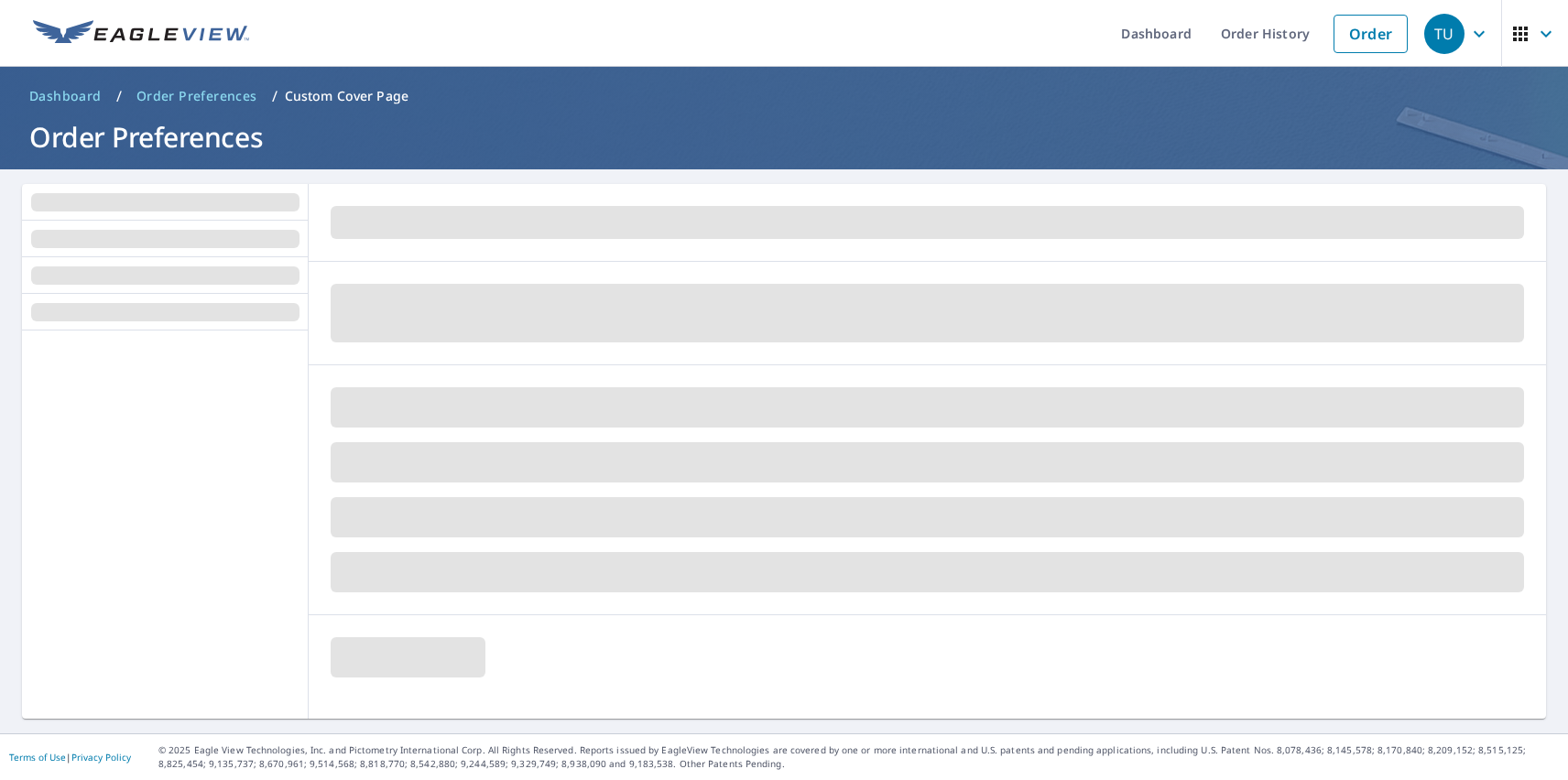
scroll to position [0, 0]
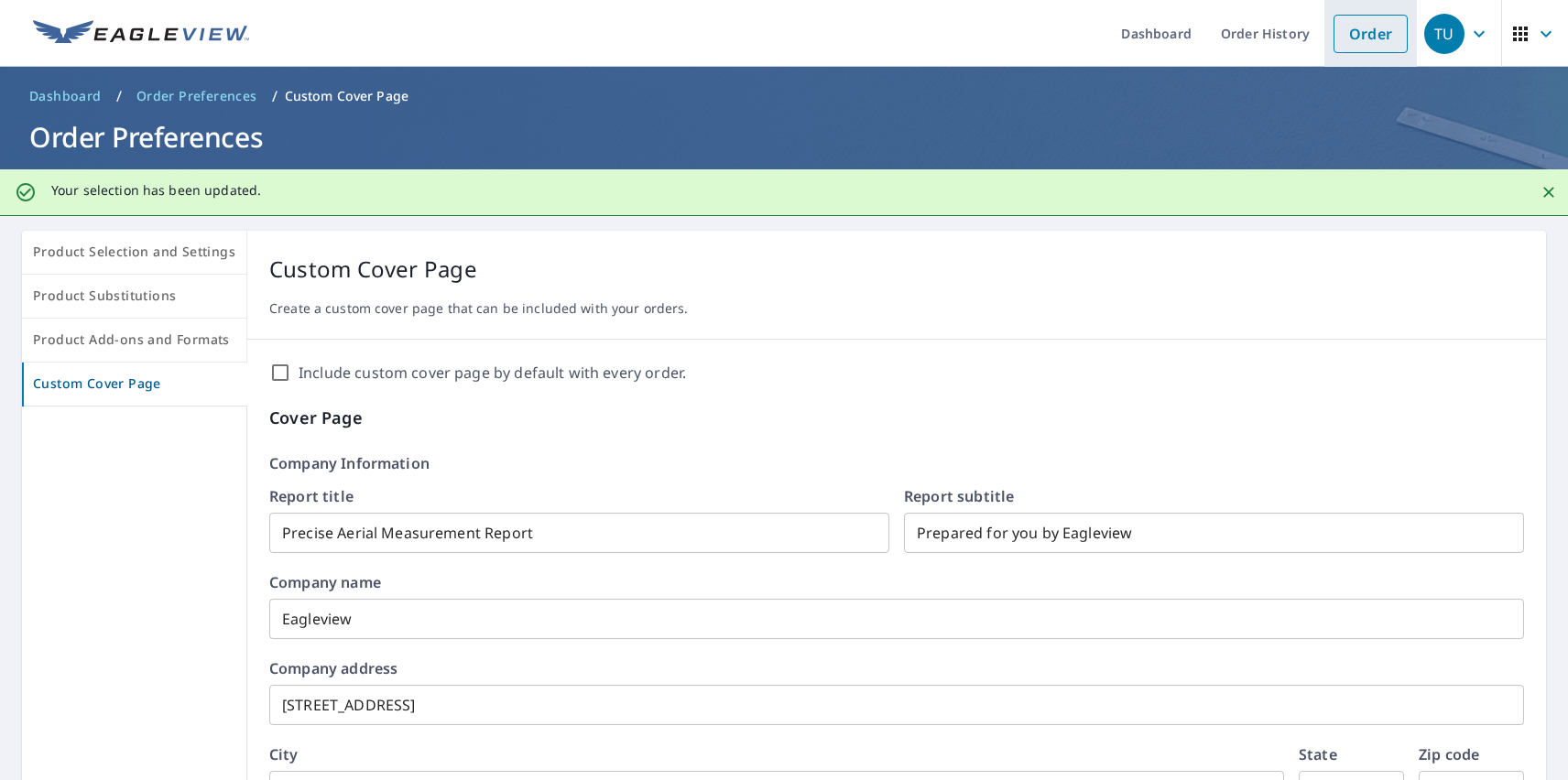
click at [1357, 33] on link "Order" at bounding box center [1371, 34] width 74 height 39
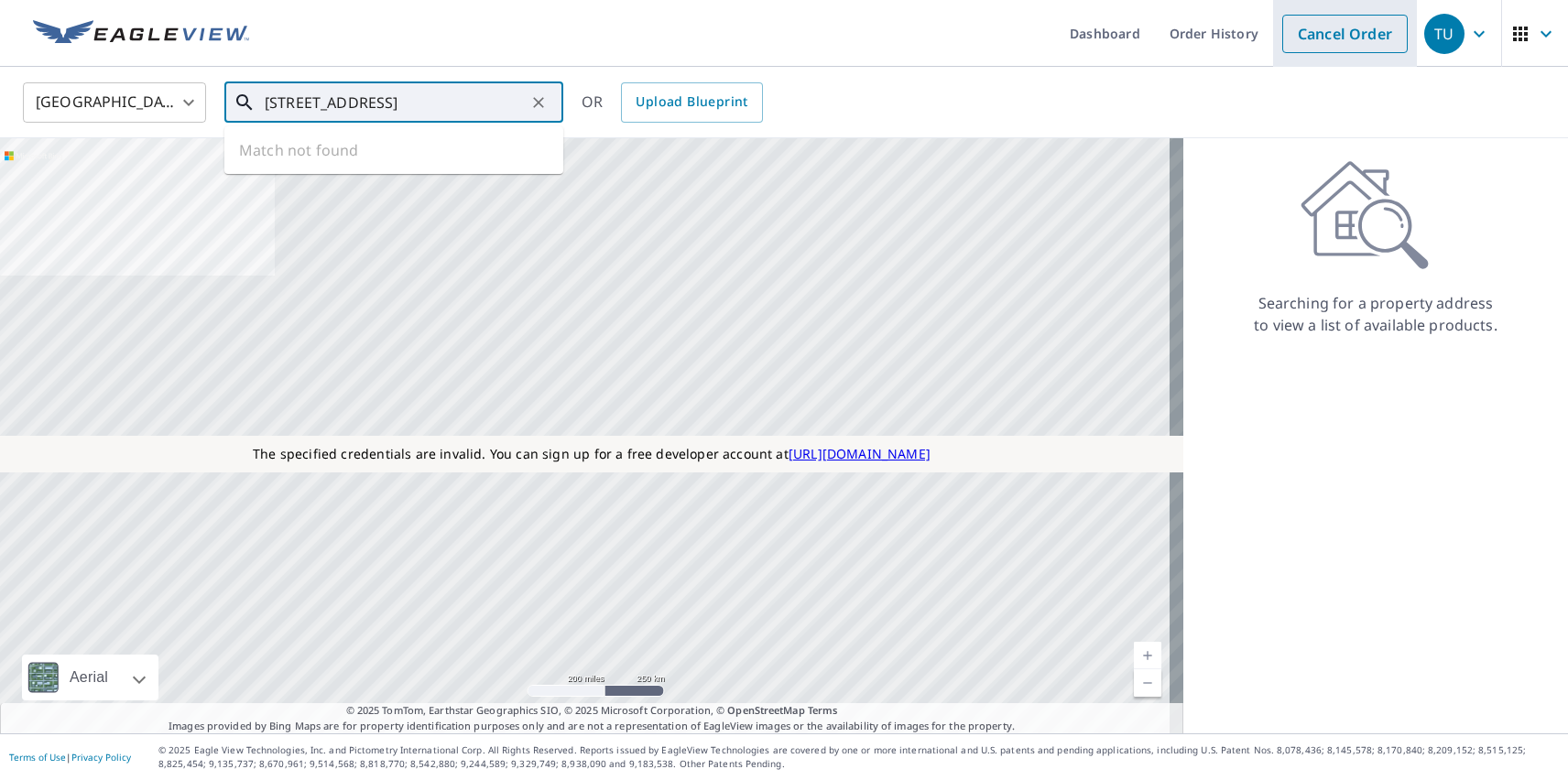
type input "[STREET_ADDRESS]"
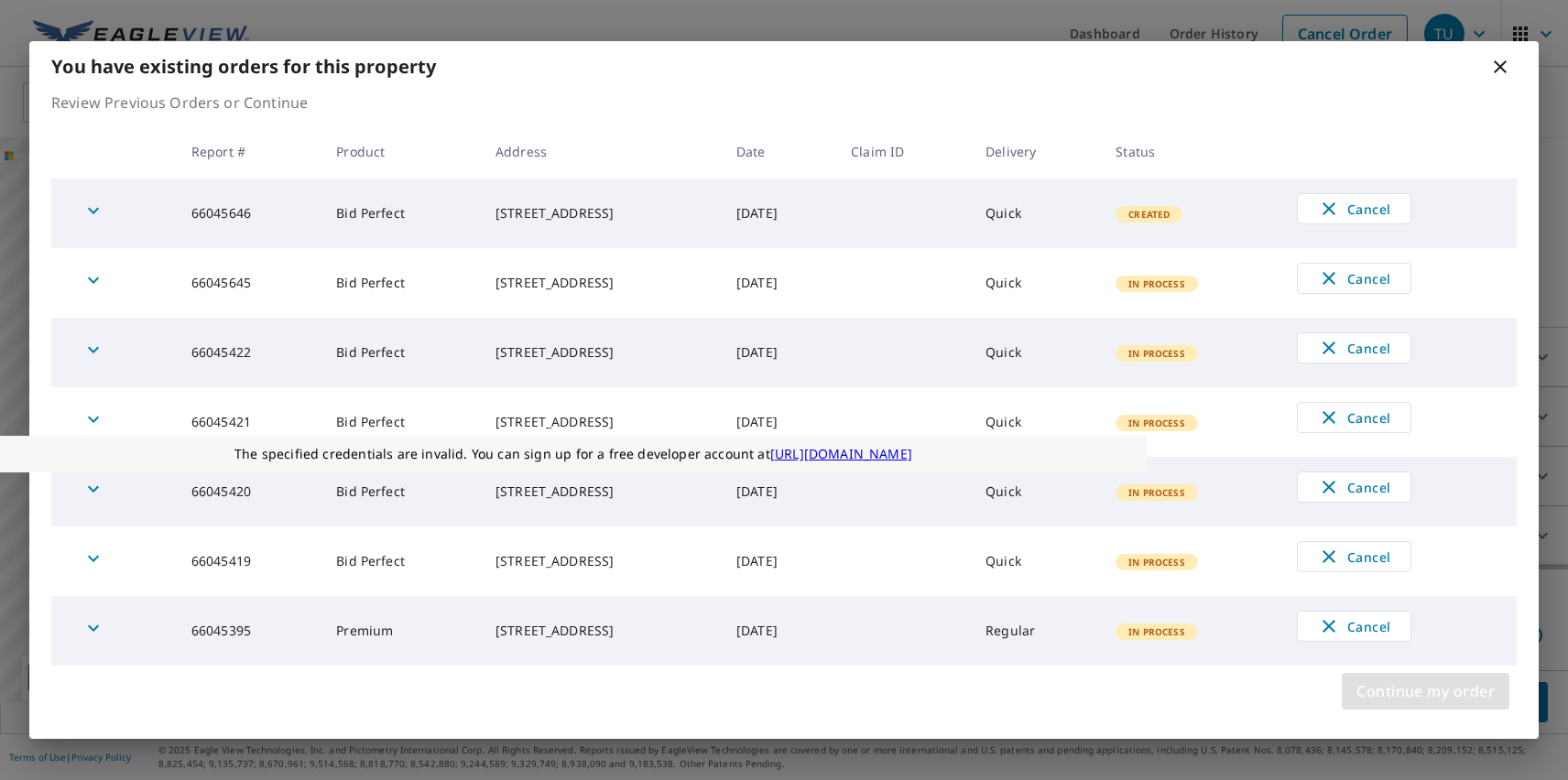
click at [1425, 691] on span "Continue my order" at bounding box center [1425, 691] width 139 height 26
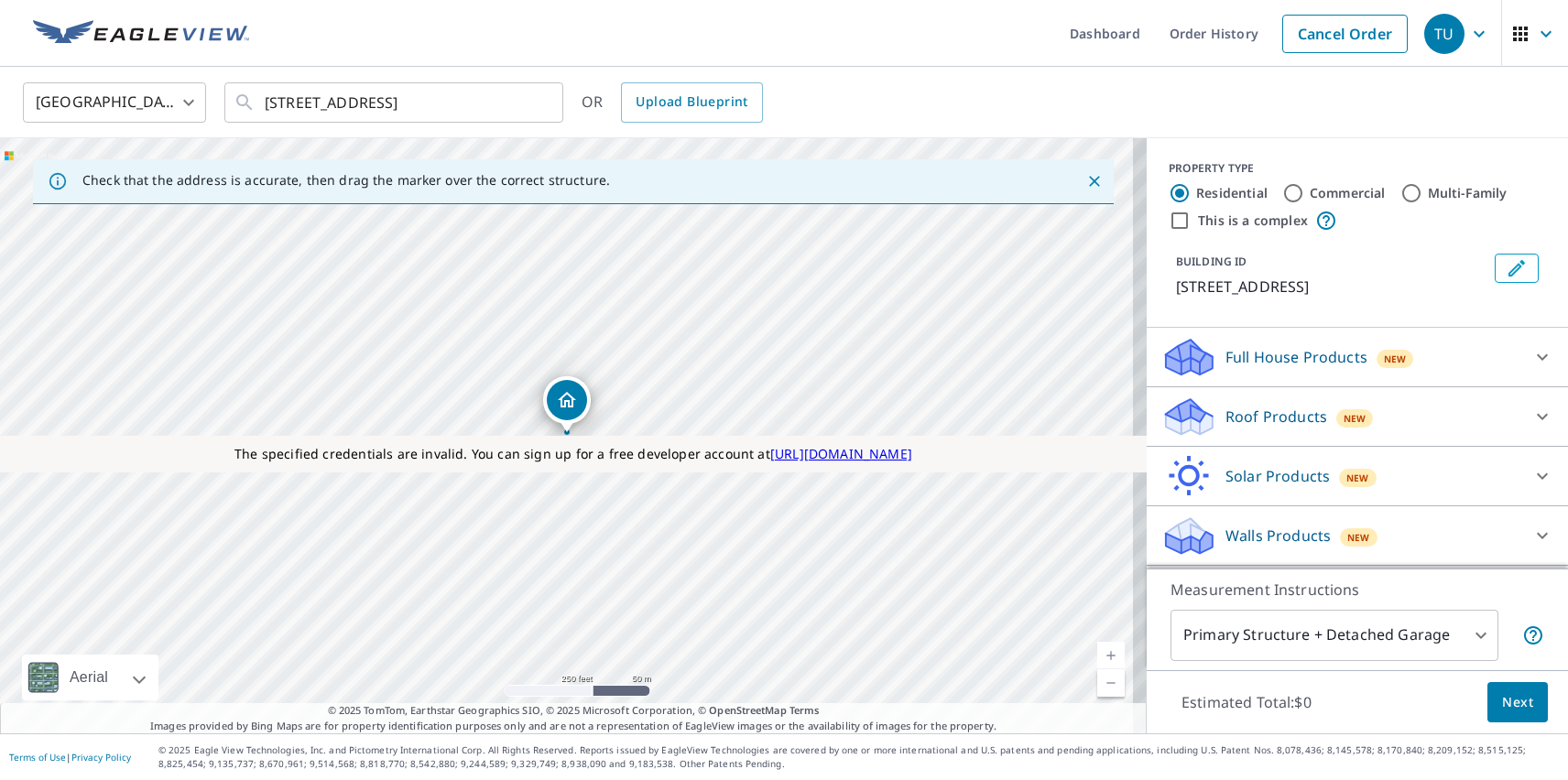
click at [1260, 417] on p "Roof Products" at bounding box center [1277, 417] width 102 height 22
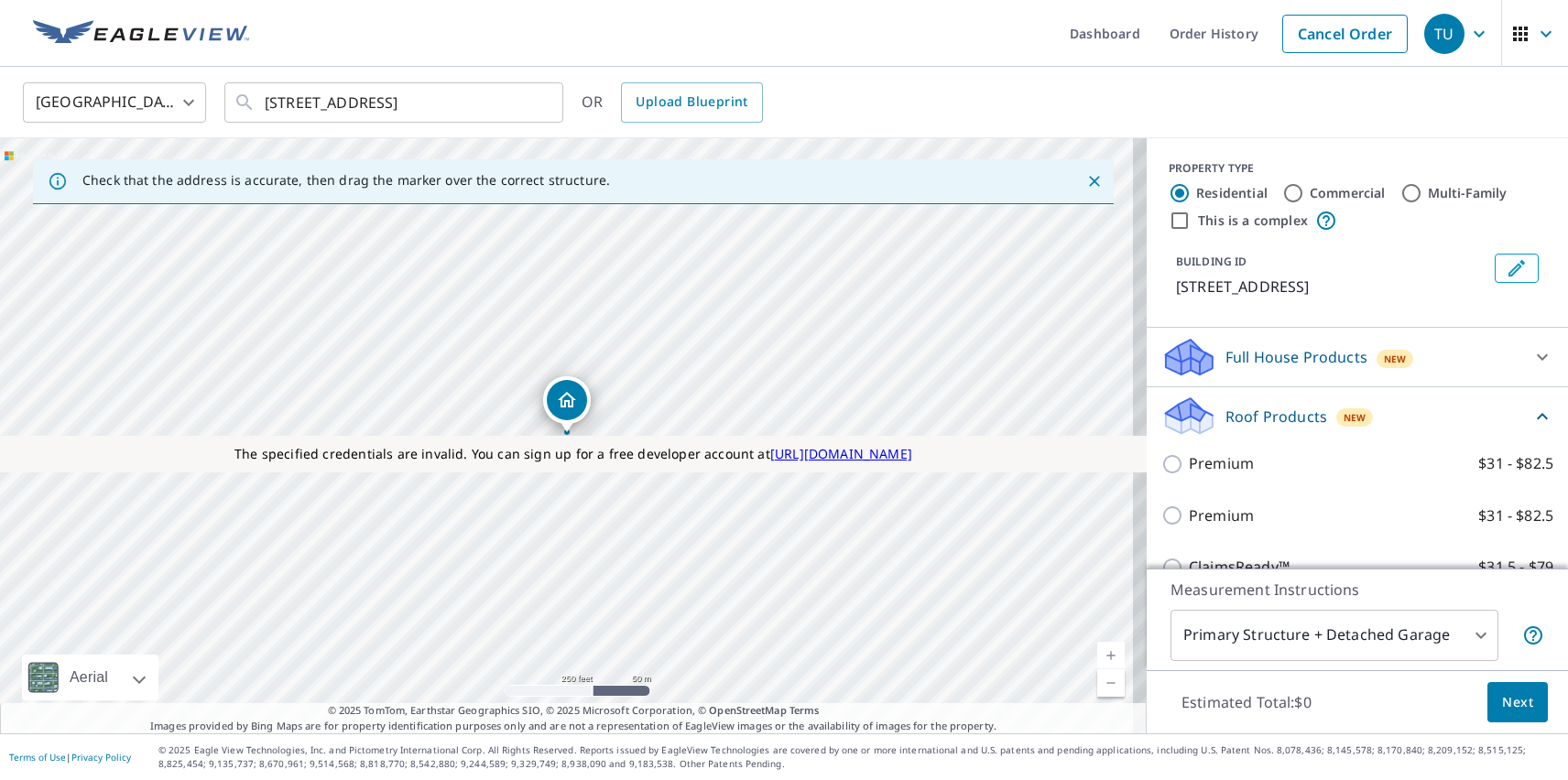
checkbox input "true"
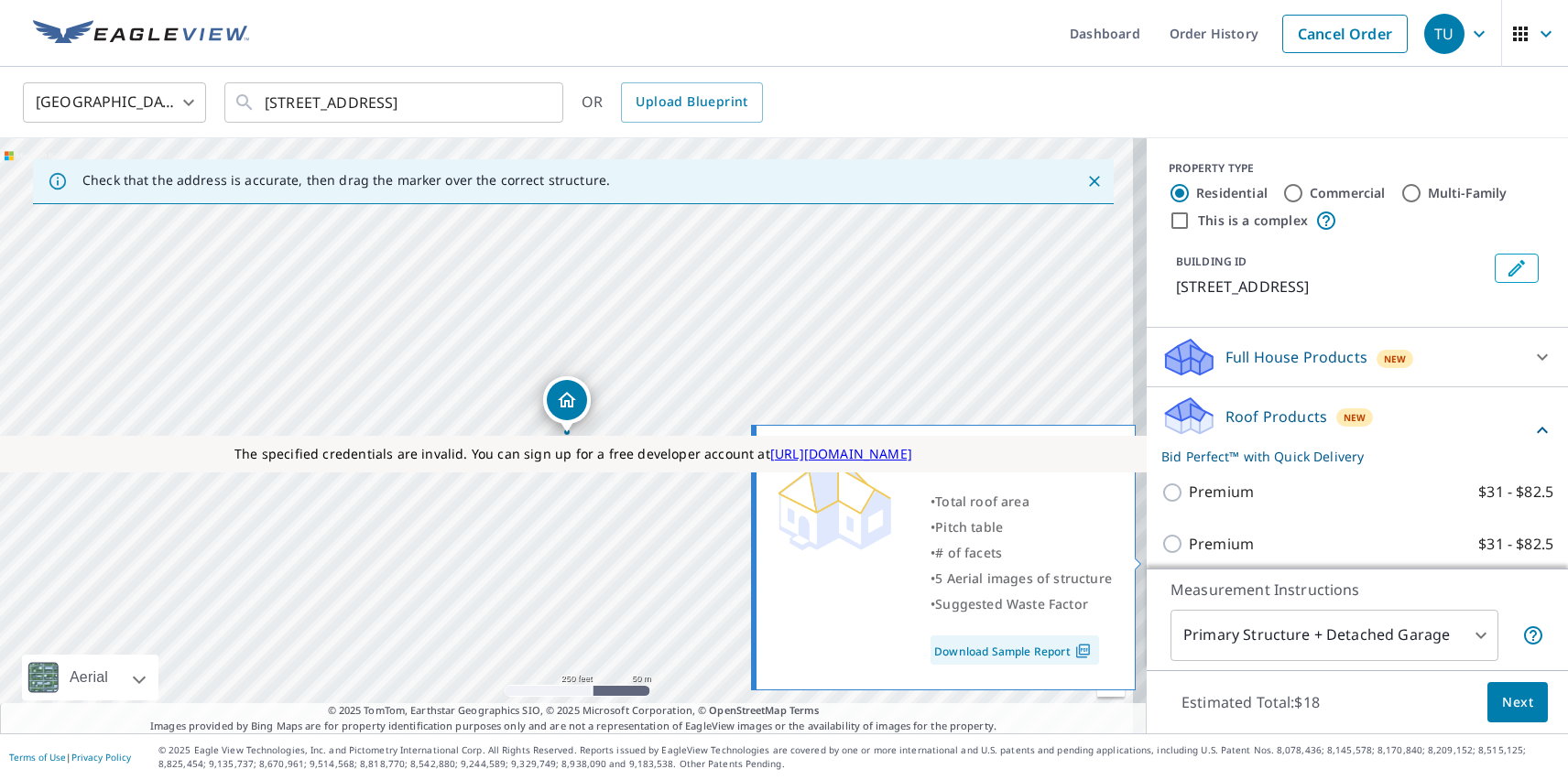
scroll to position [454, 0]
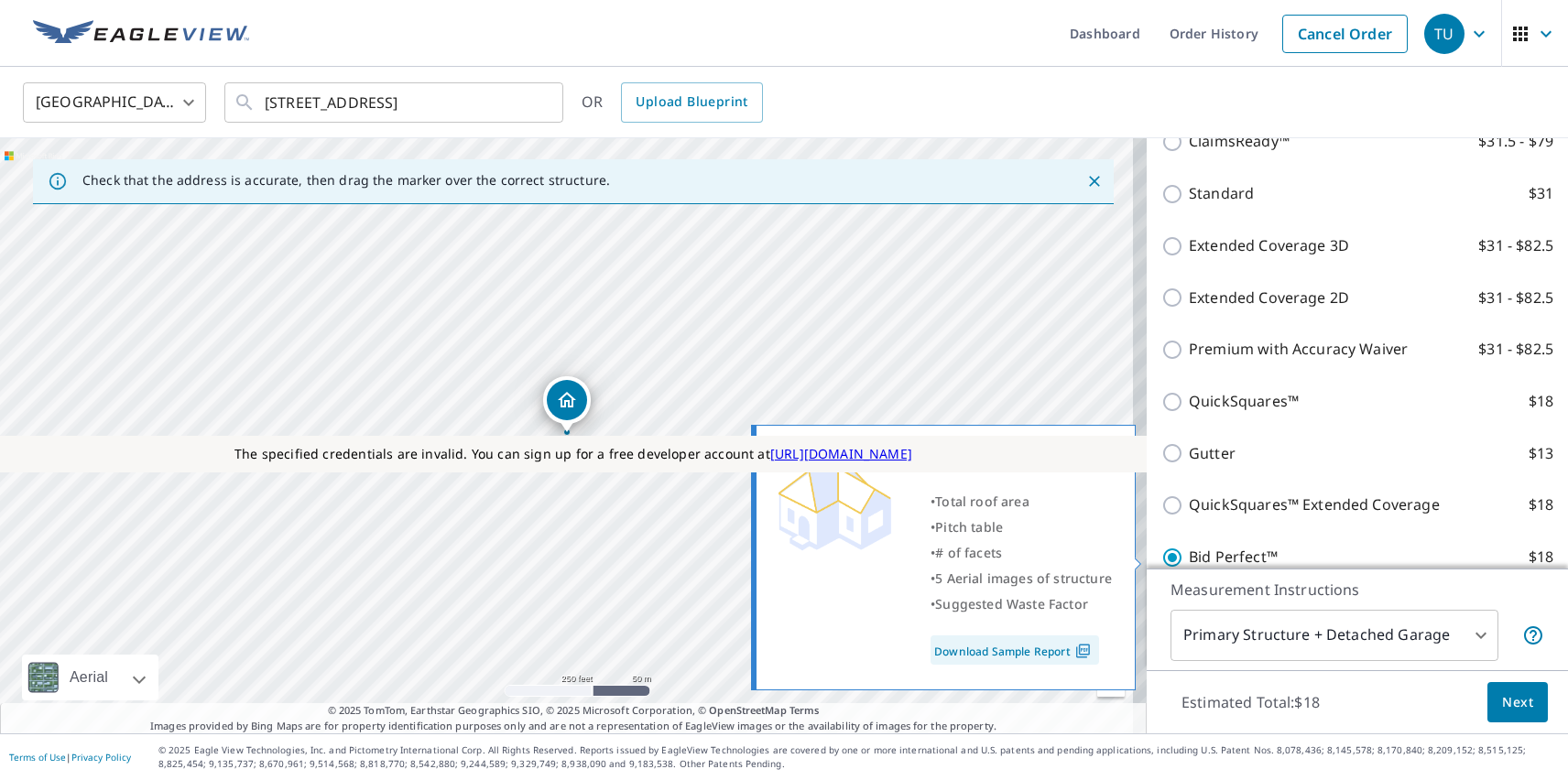
click at [1504, 701] on span "Next" at bounding box center [1517, 702] width 31 height 23
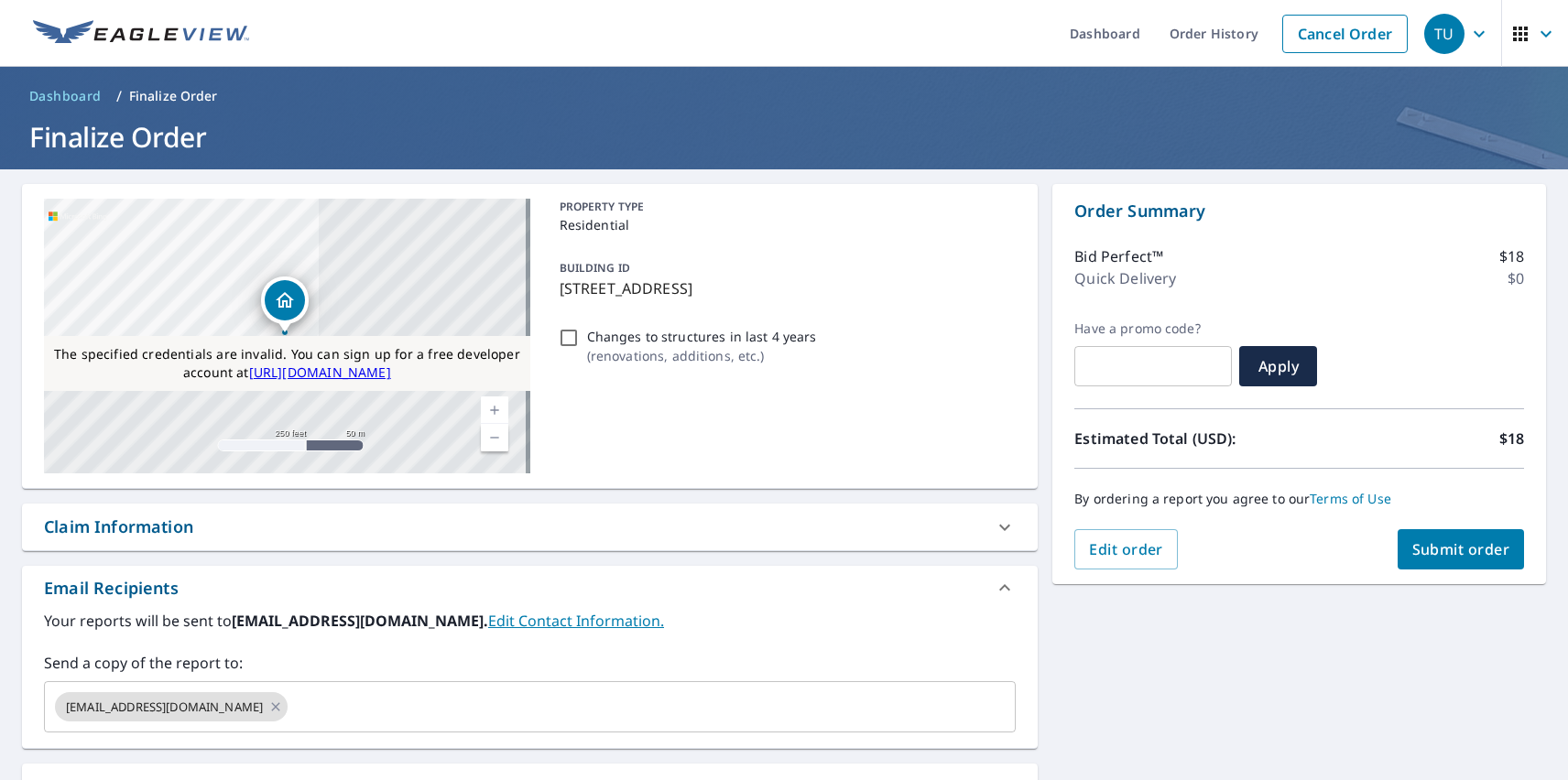
click at [177, 778] on div "Substitutions and Customization" at bounding box center [176, 787] width 263 height 25
click at [1446, 550] on span "Submit order" at bounding box center [1461, 550] width 98 height 20
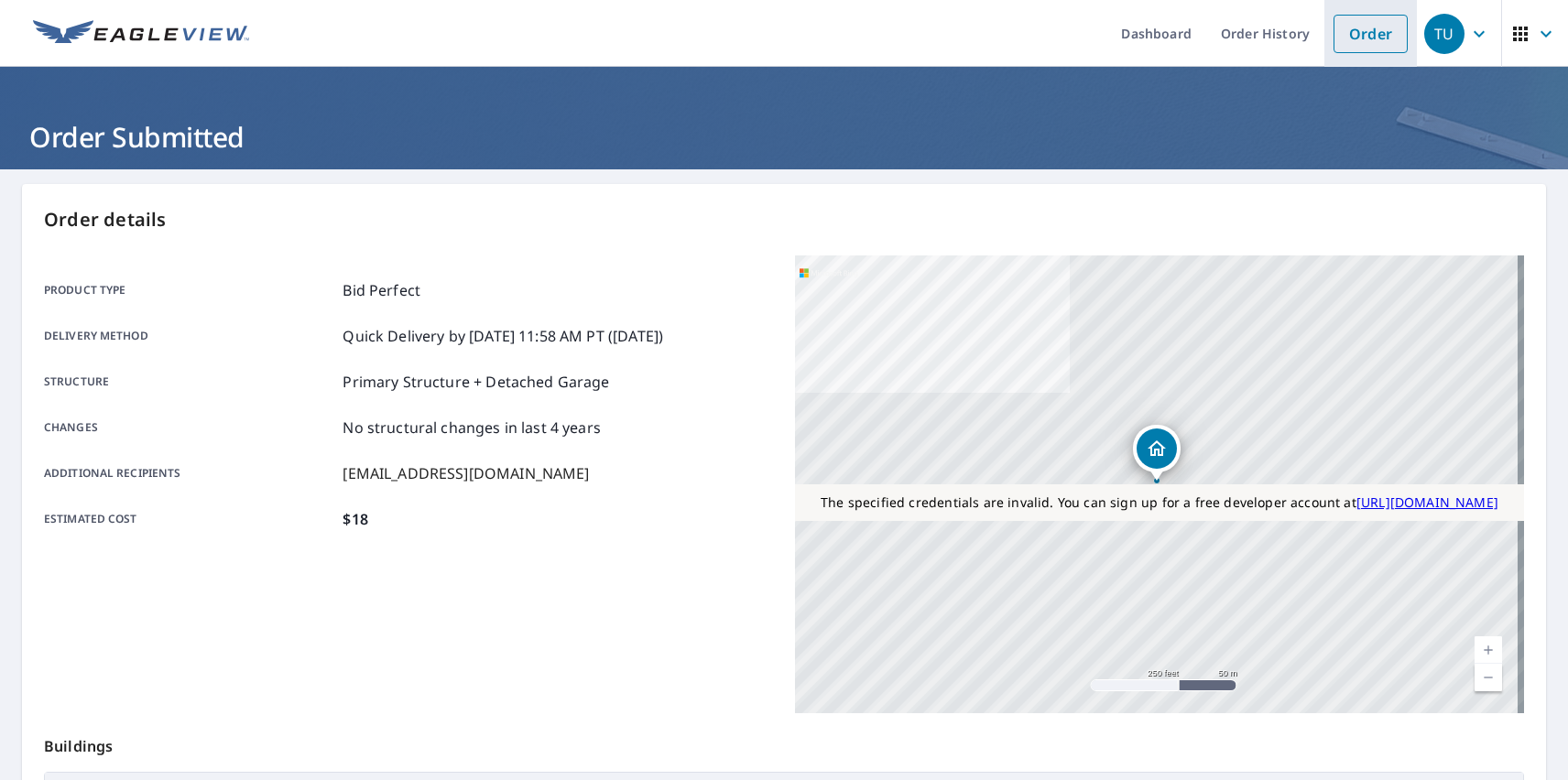
click at [1357, 33] on link "Order" at bounding box center [1371, 34] width 74 height 39
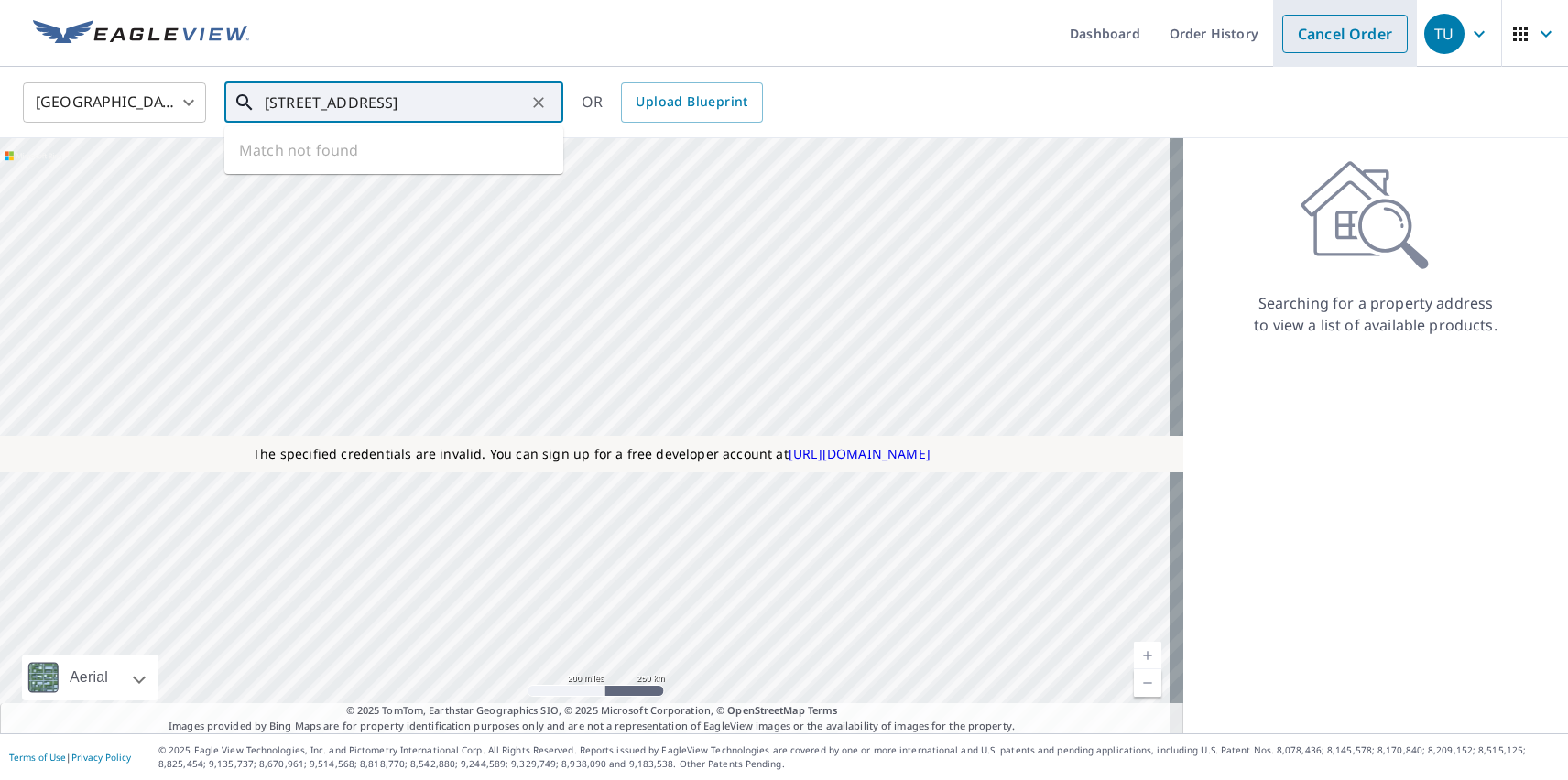
type input "[STREET_ADDRESS]"
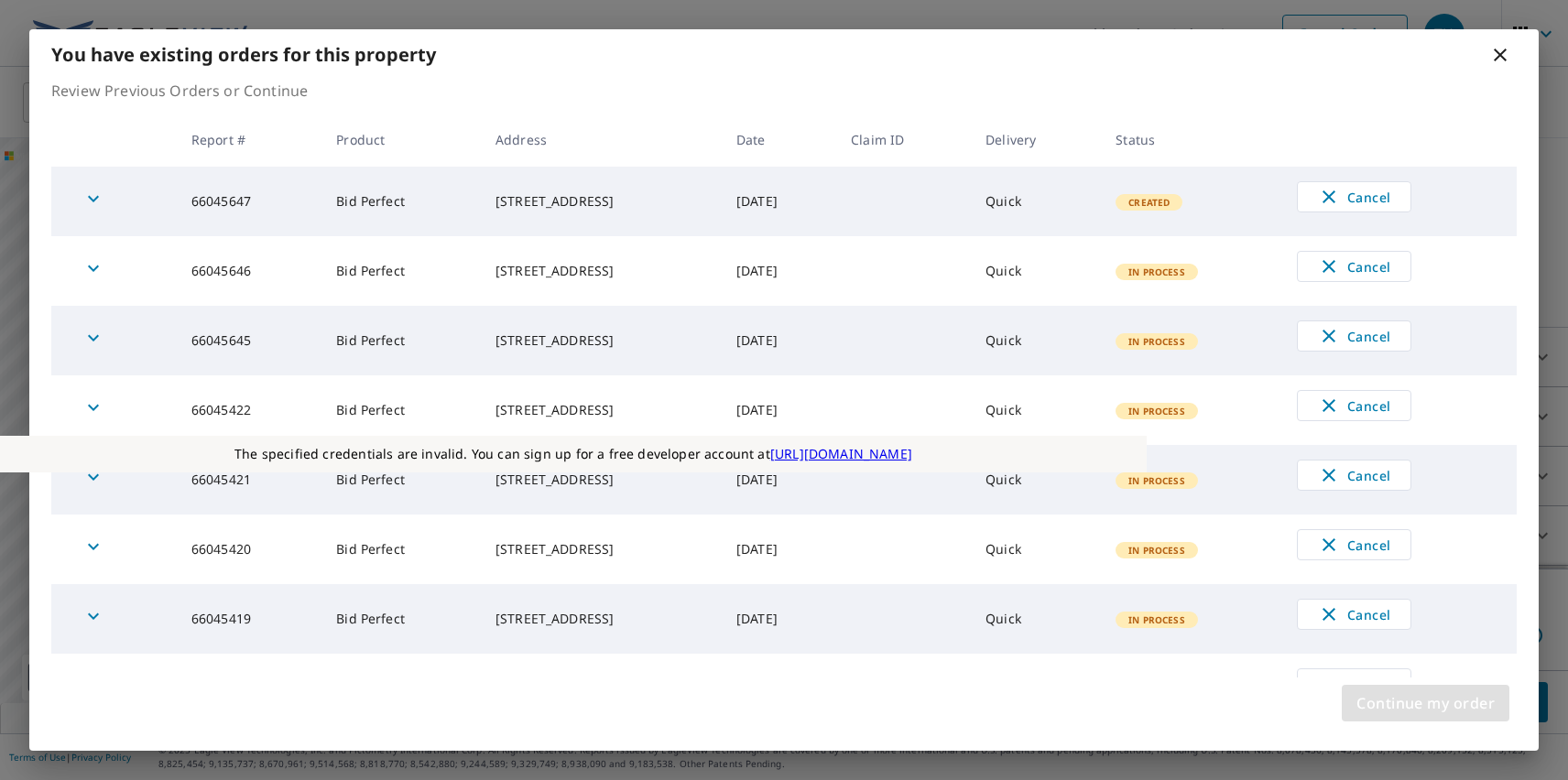
click at [1425, 703] on span "Continue my order" at bounding box center [1425, 703] width 139 height 26
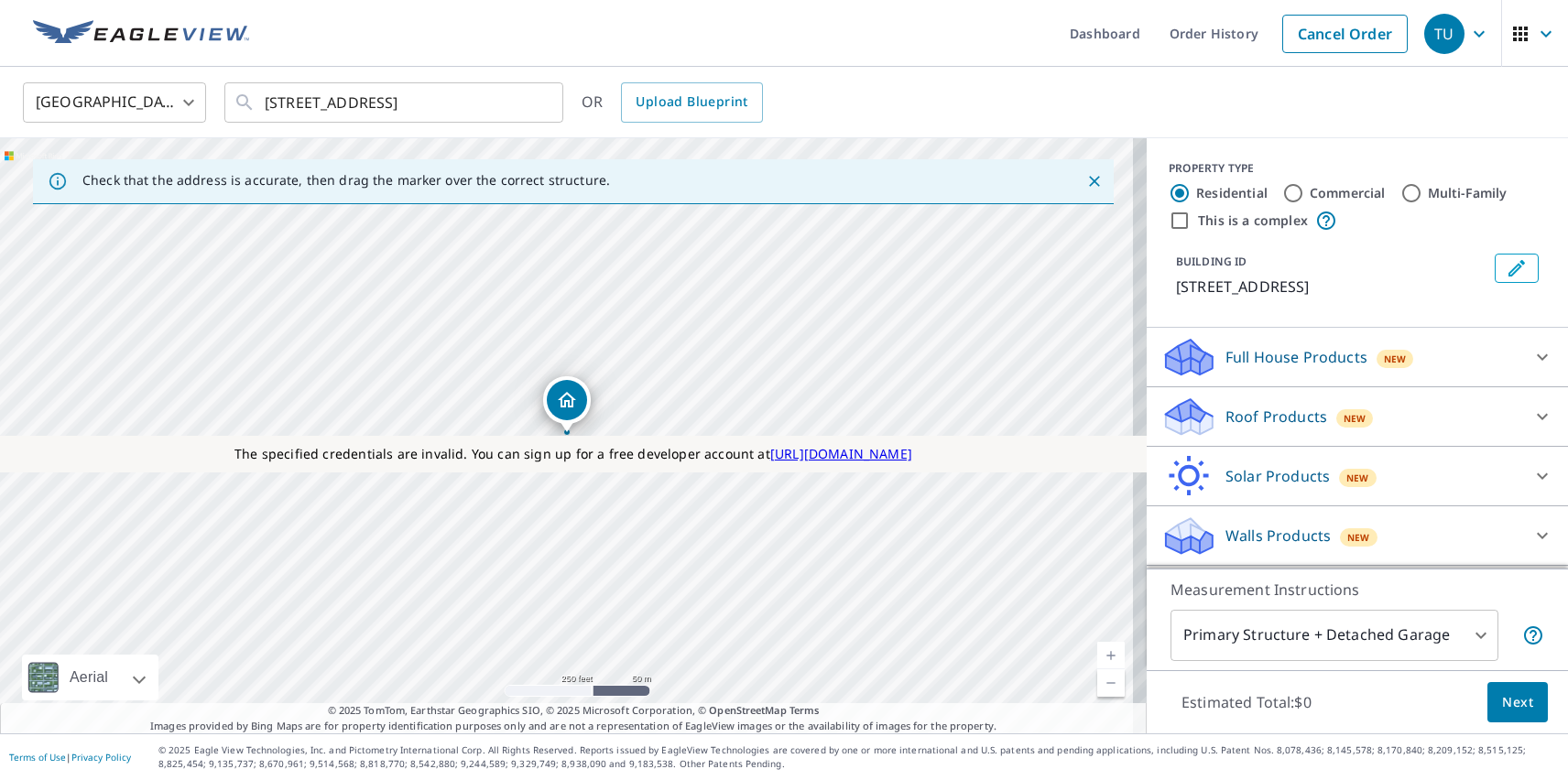
click at [1260, 417] on p "Roof Products" at bounding box center [1277, 417] width 102 height 22
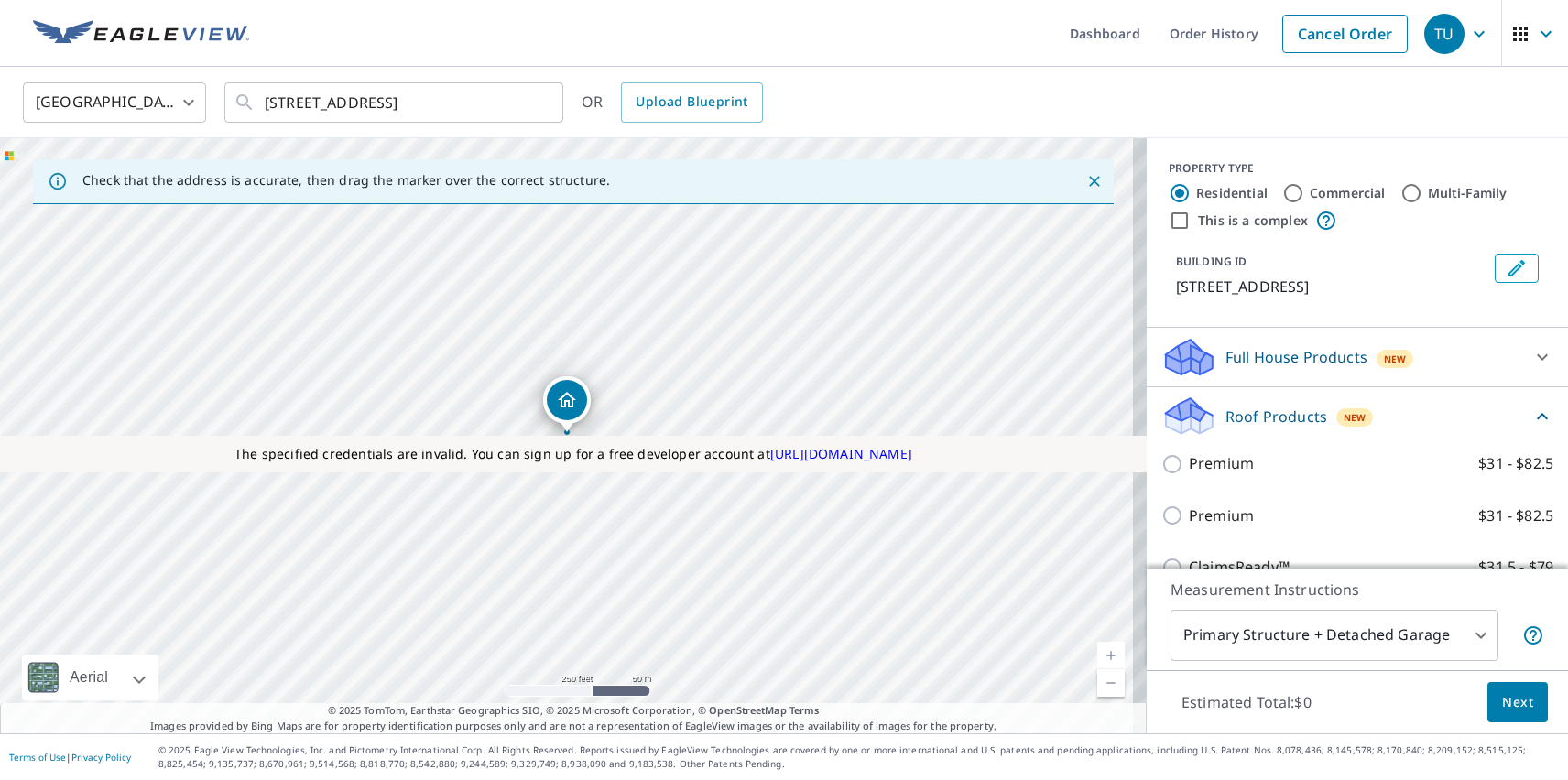
checkbox input "true"
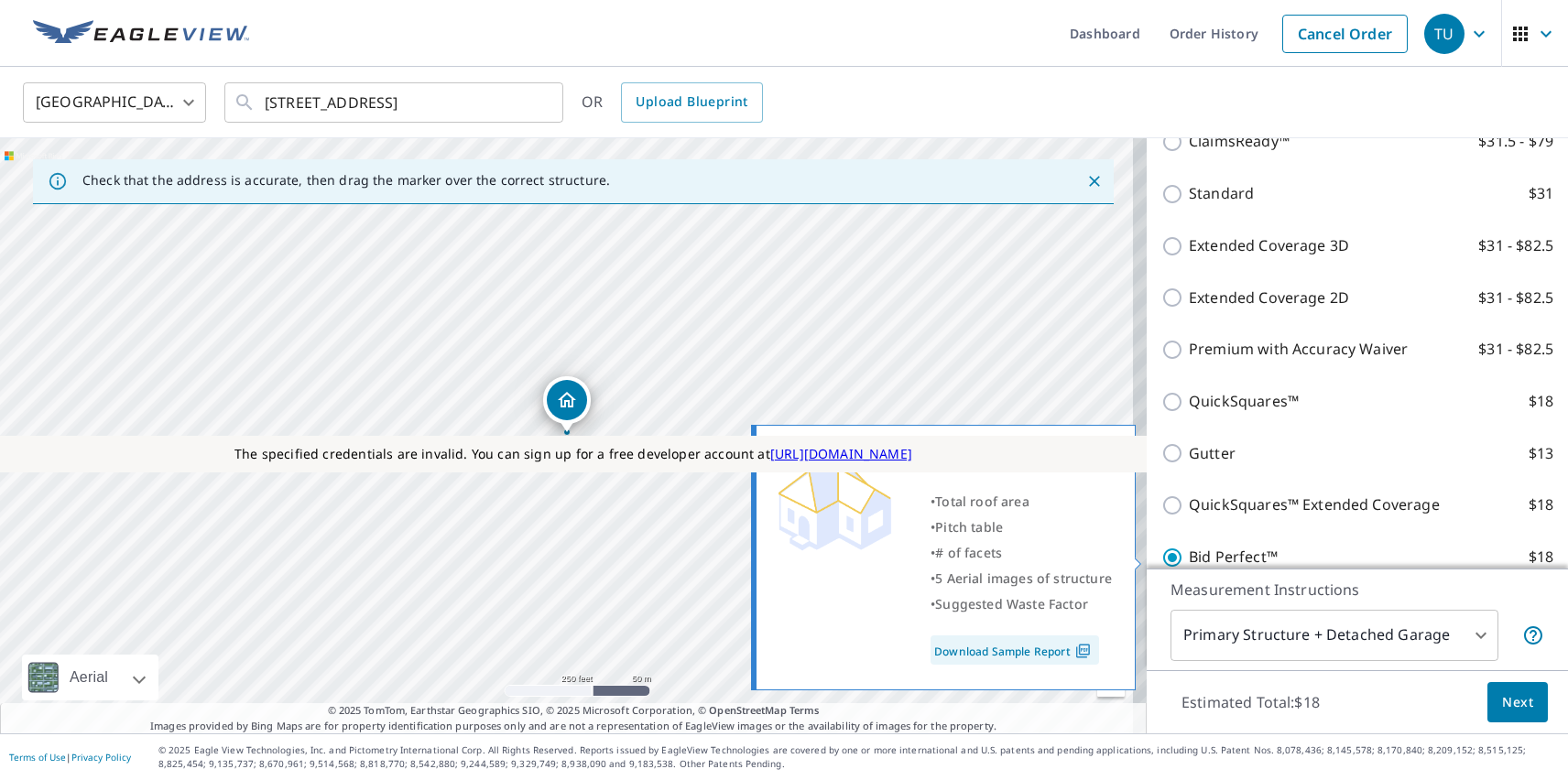
click at [1504, 701] on span "Next" at bounding box center [1517, 702] width 31 height 23
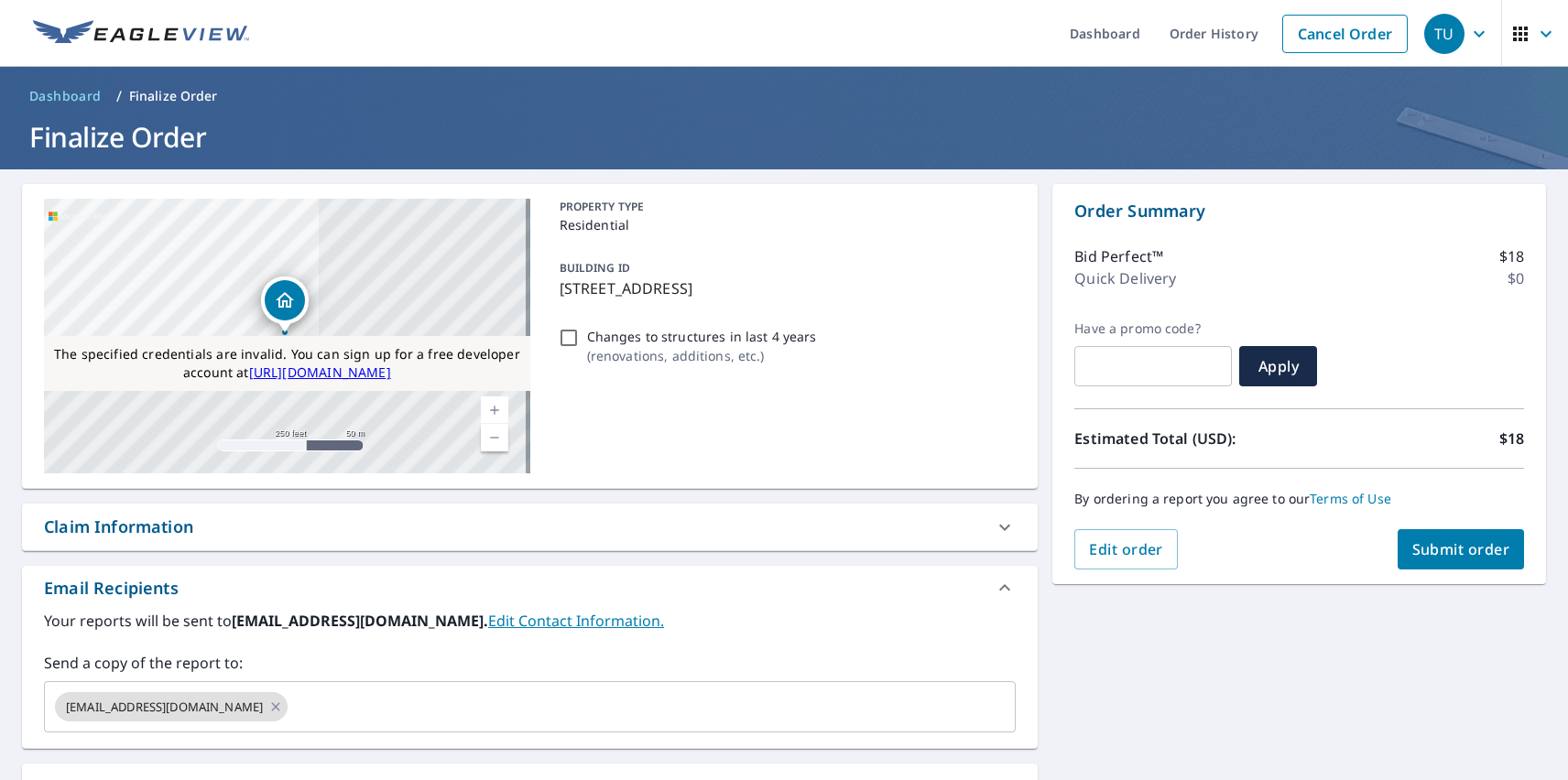
click at [177, 778] on div "Substitutions and Customization" at bounding box center [176, 787] width 263 height 25
checkbox input "true"
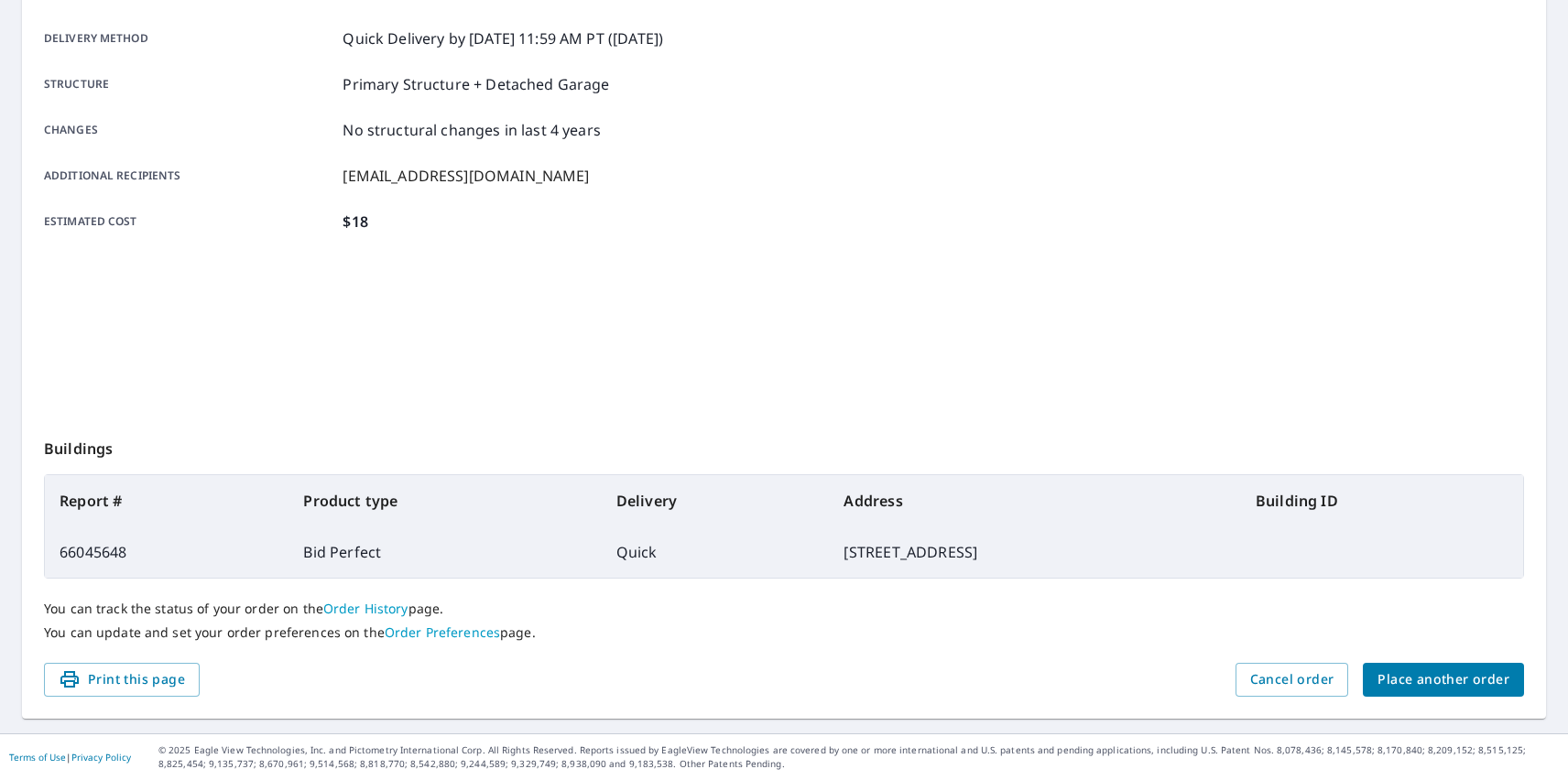
scroll to position [297, 0]
